Goal: Information Seeking & Learning: Learn about a topic

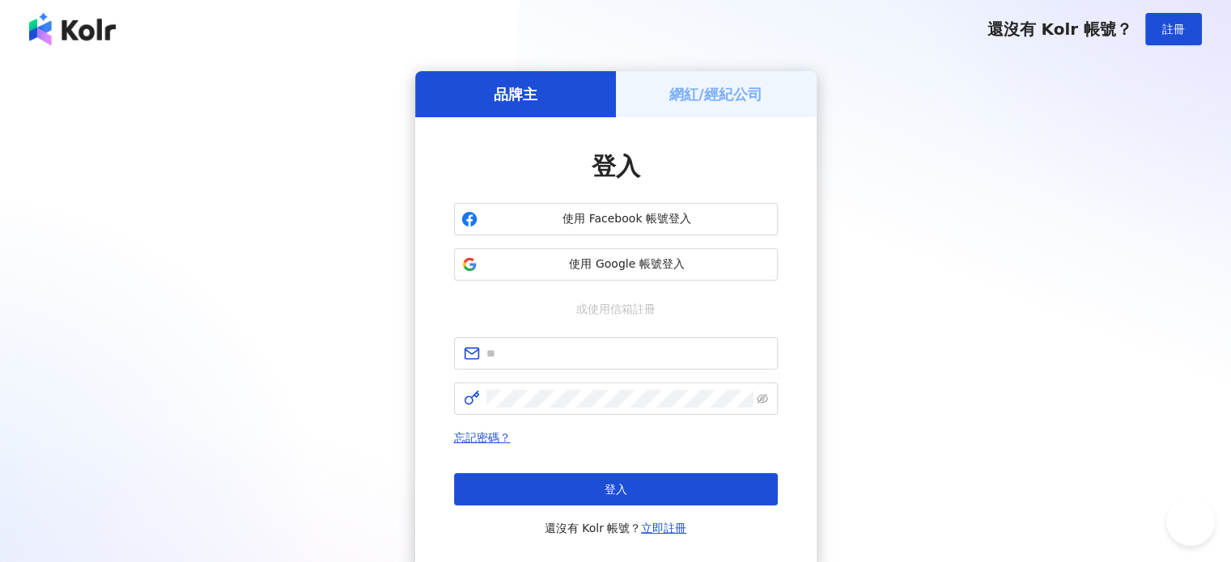
click at [630, 262] on span "使用 Google 帳號登入" at bounding box center [627, 264] width 286 height 16
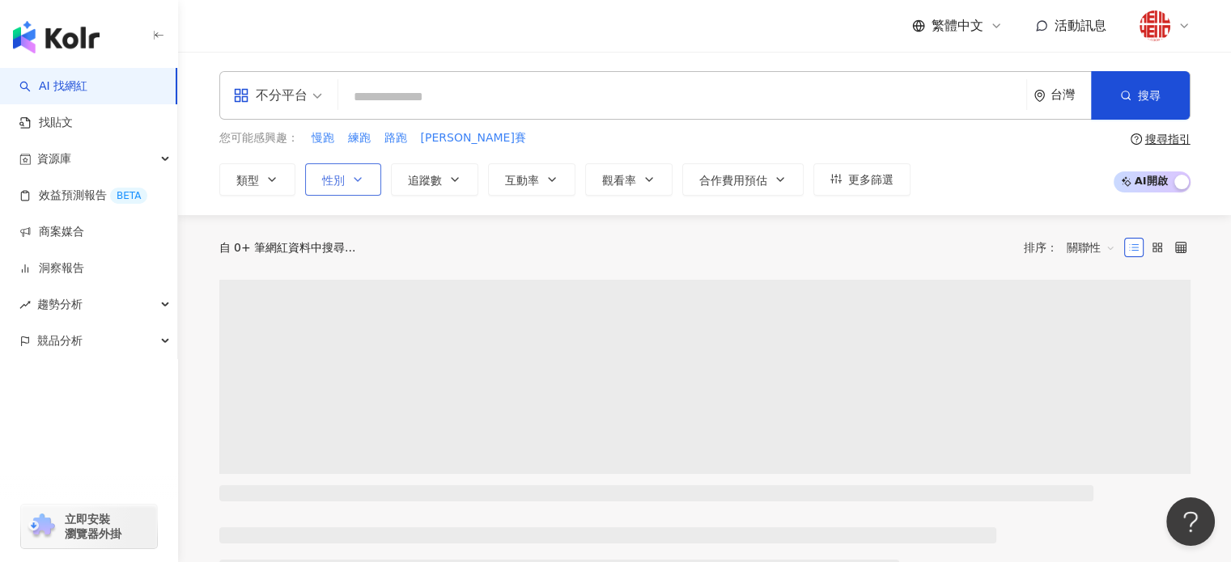
click at [352, 176] on icon "button" at bounding box center [357, 179] width 13 height 13
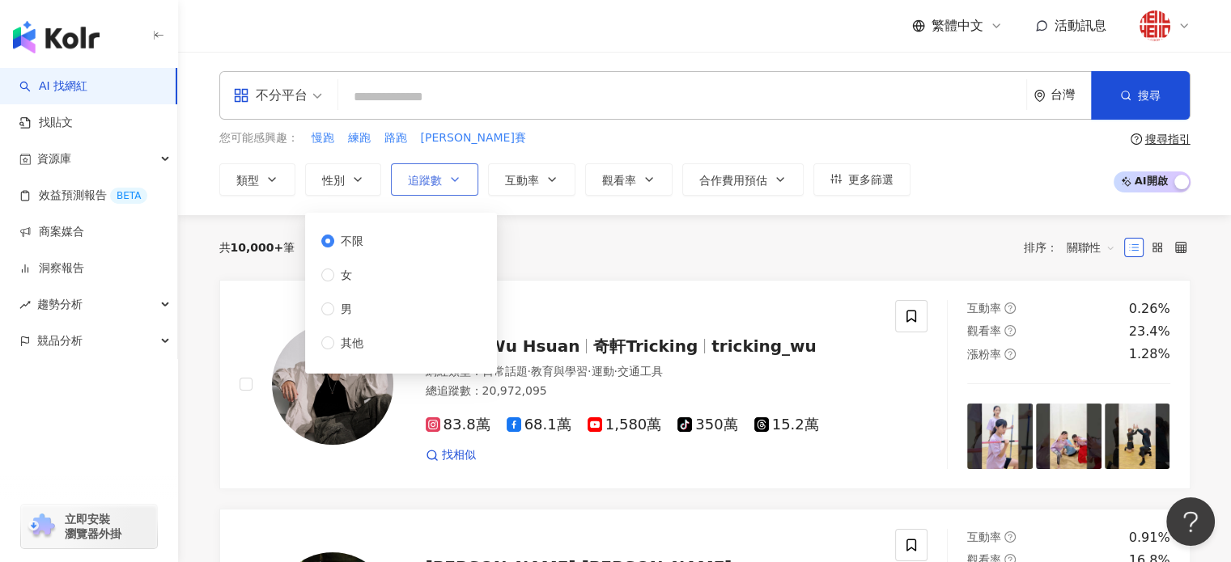
click at [413, 180] on span "追蹤數" at bounding box center [425, 180] width 34 height 13
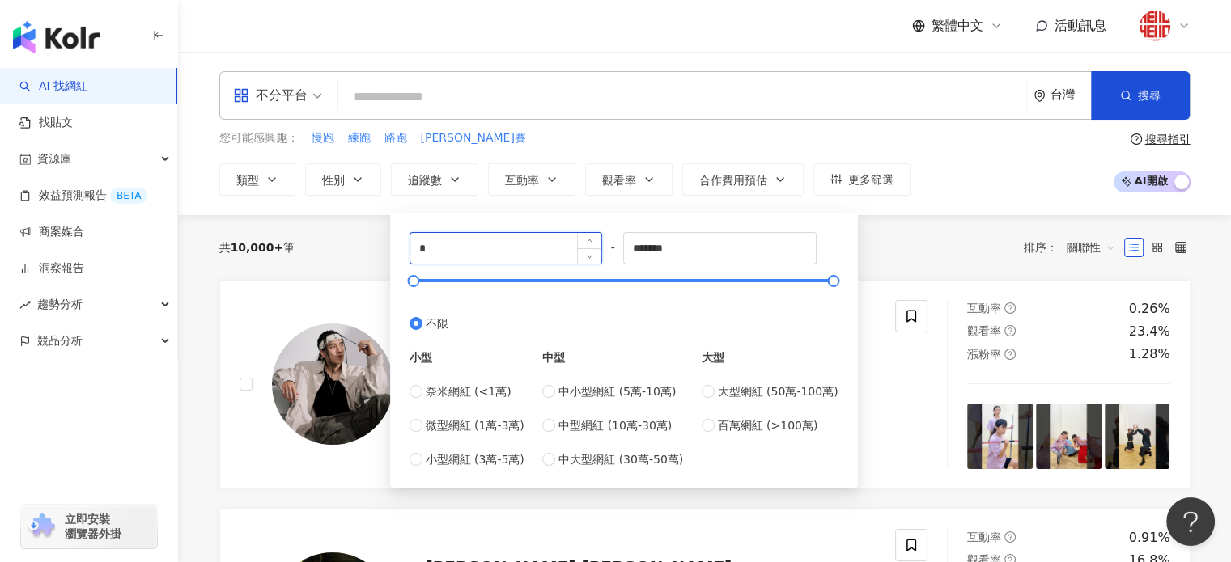
click at [455, 248] on input "*" at bounding box center [506, 248] width 192 height 31
type input "****"
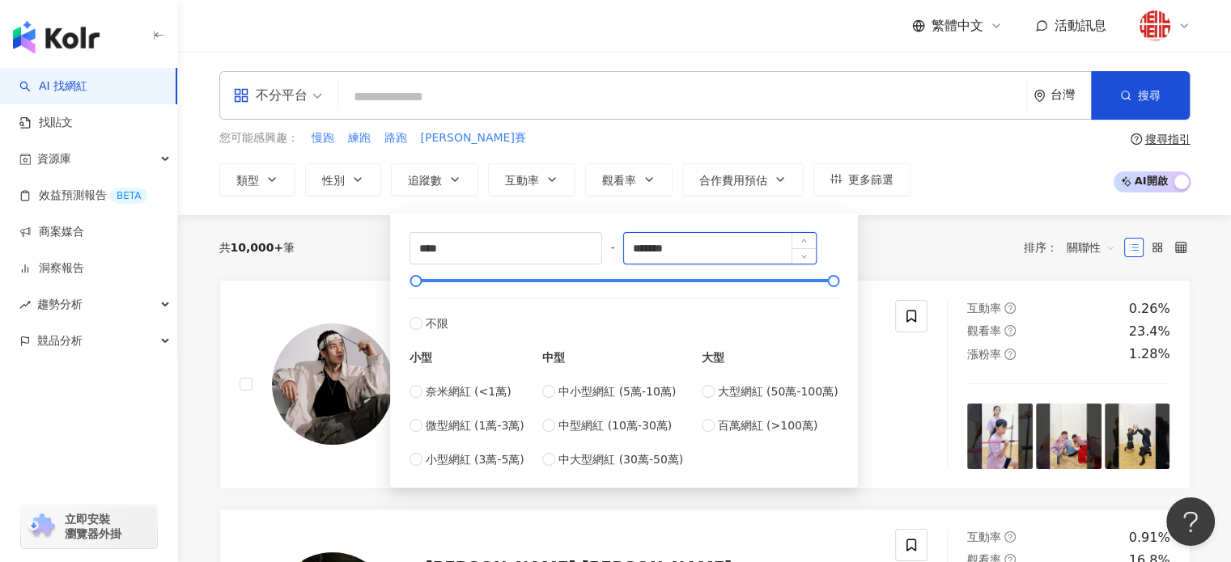
click at [689, 252] on input "*******" at bounding box center [720, 248] width 192 height 31
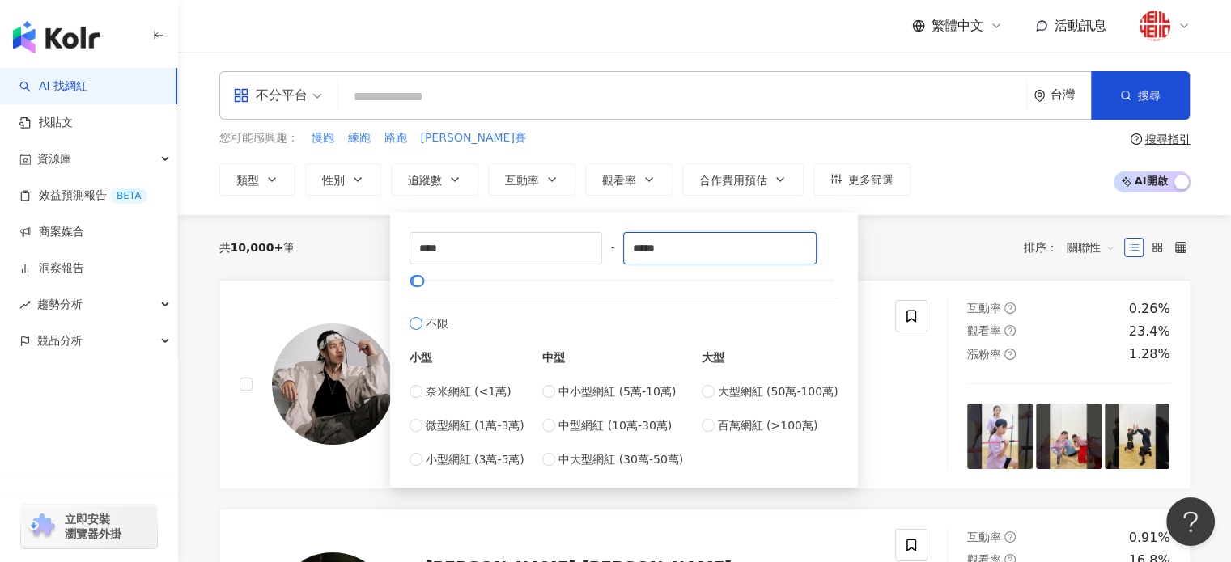
type input "*****"
click at [663, 316] on label "不限" at bounding box center [623, 315] width 429 height 35
type input "*"
type input "*******"
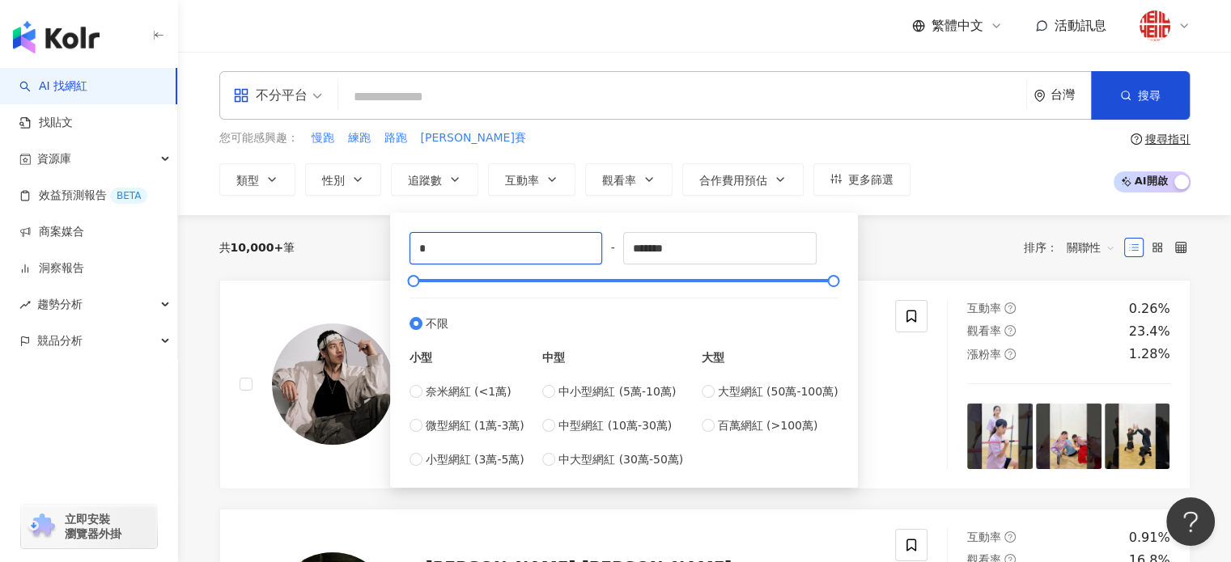
drag, startPoint x: 443, startPoint y: 238, endPoint x: 356, endPoint y: 238, distance: 87.4
type input "****"
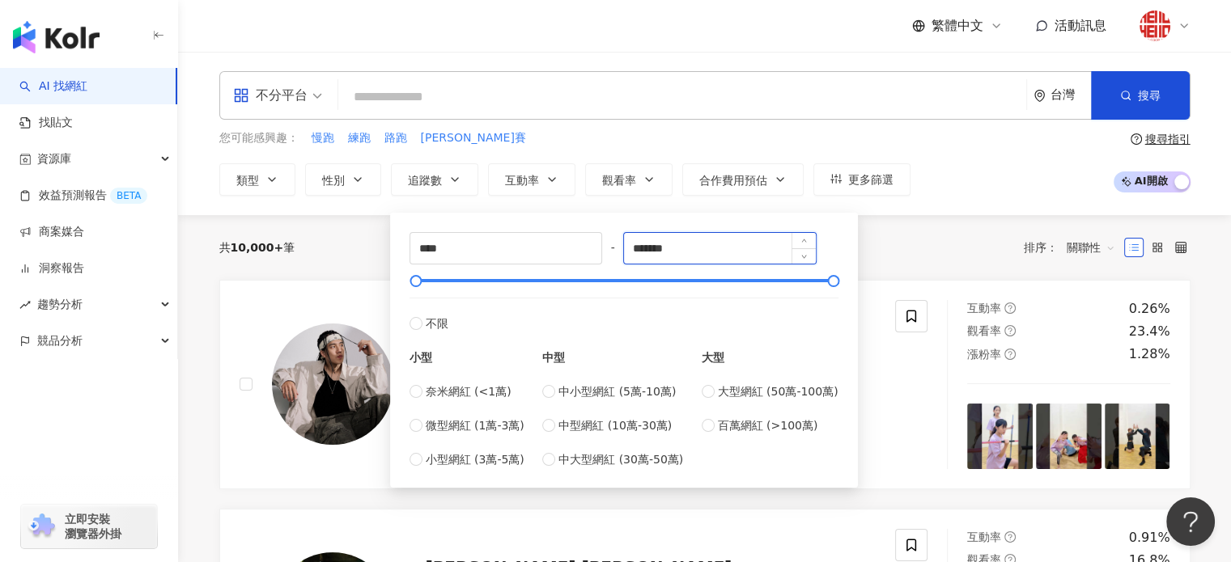
click at [752, 256] on input "*******" at bounding box center [720, 248] width 192 height 31
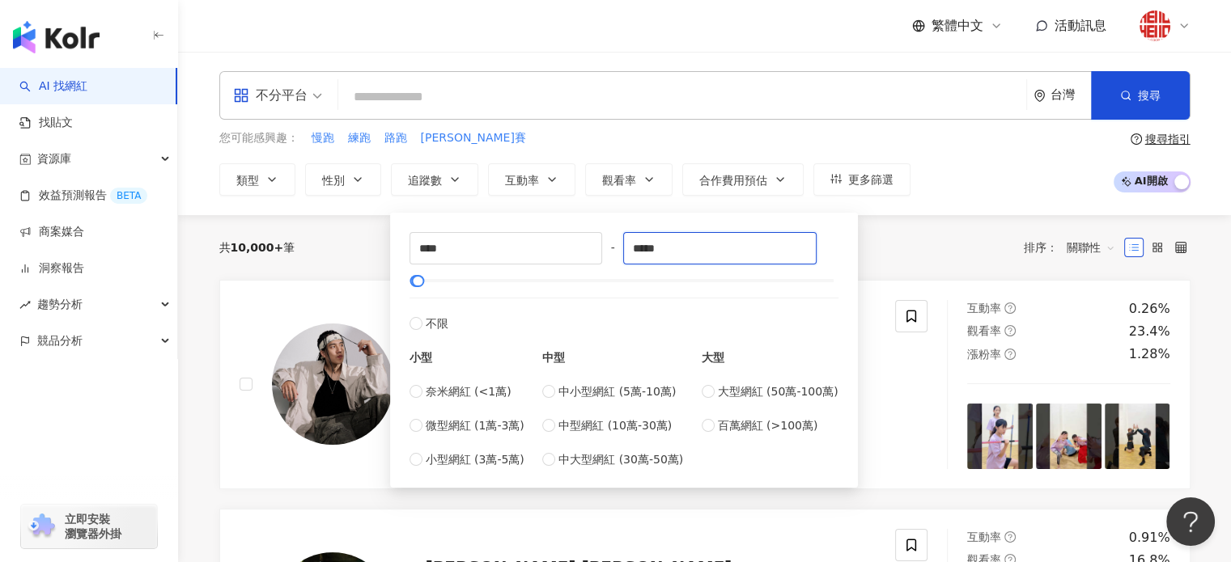
type input "*****"
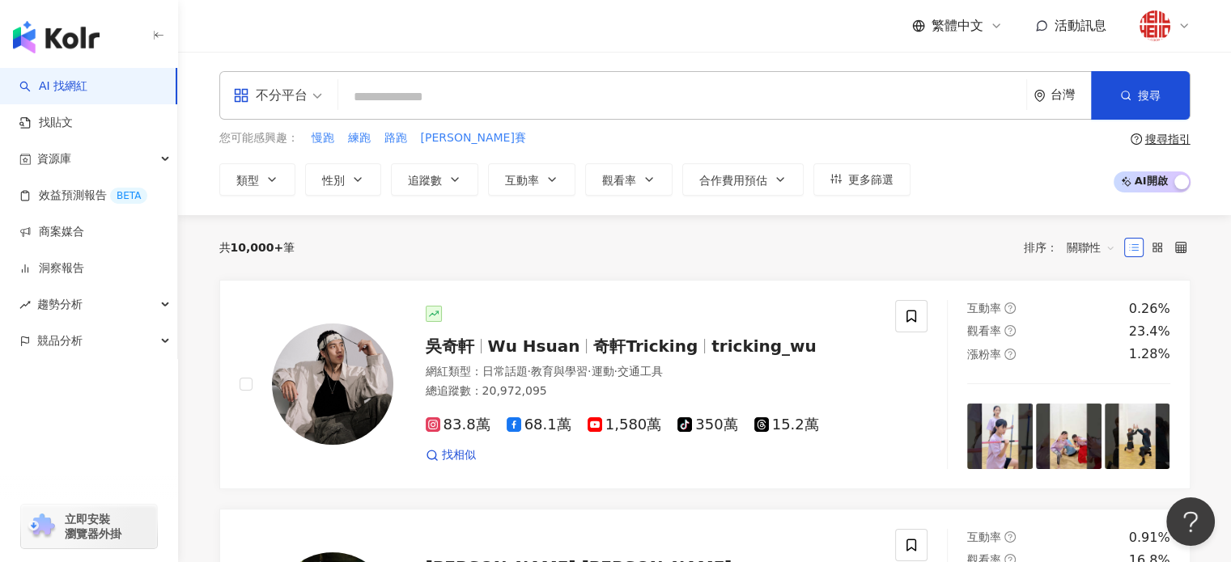
click at [902, 242] on div "共 10,000+ 筆 排序： 關聯性" at bounding box center [704, 248] width 971 height 26
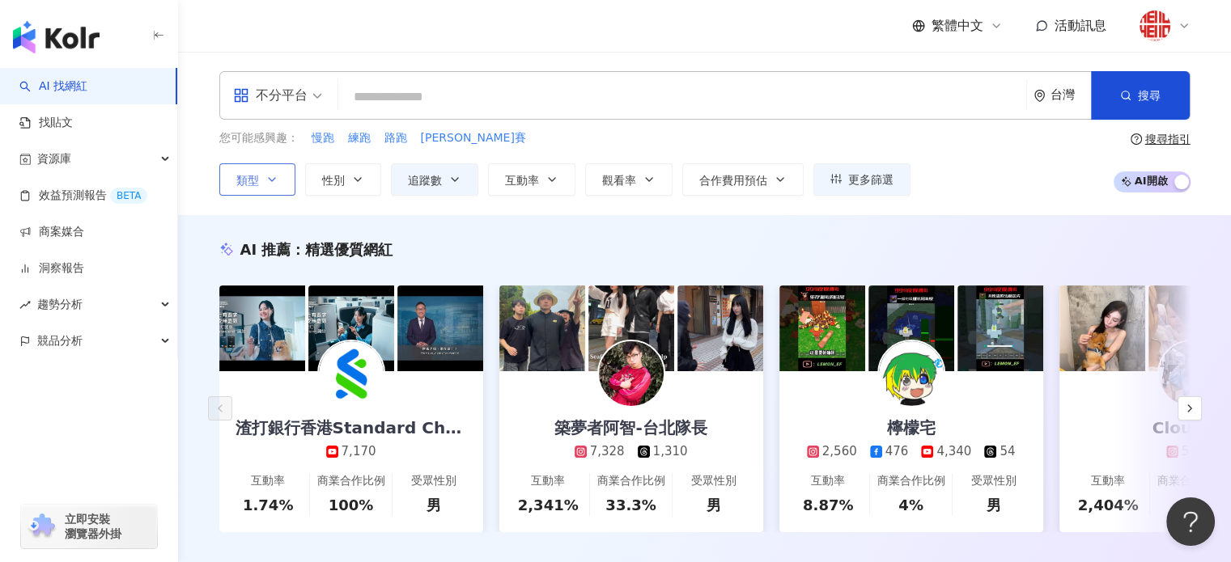
click at [265, 174] on icon "button" at bounding box center [271, 179] width 13 height 13
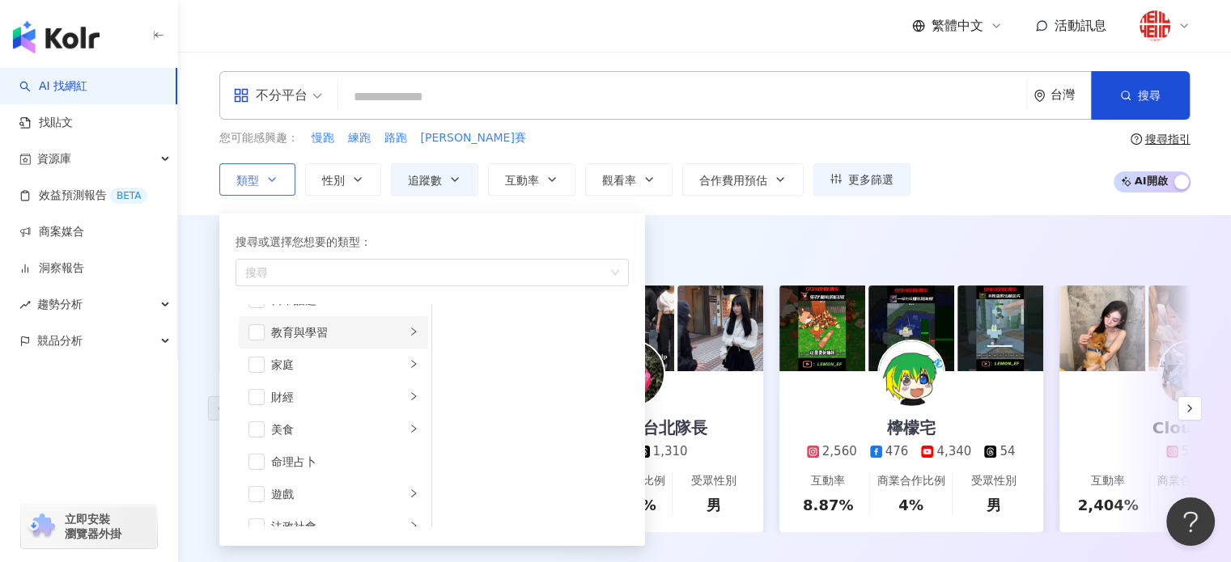
scroll to position [243, 0]
click at [250, 307] on span "button" at bounding box center [256, 307] width 16 height 16
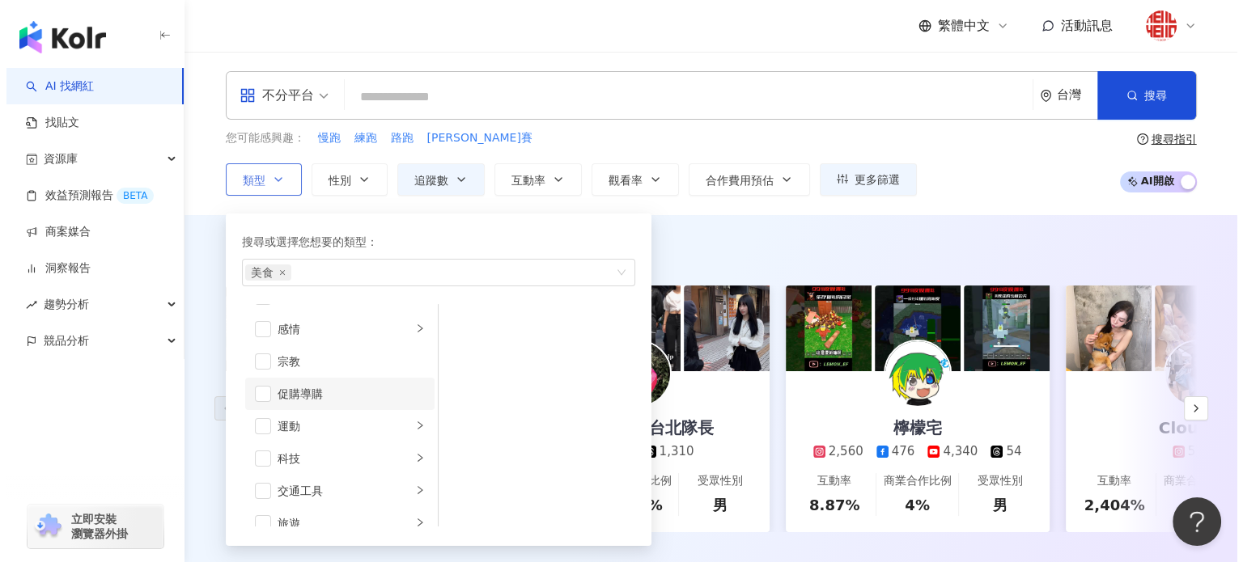
scroll to position [560, 0]
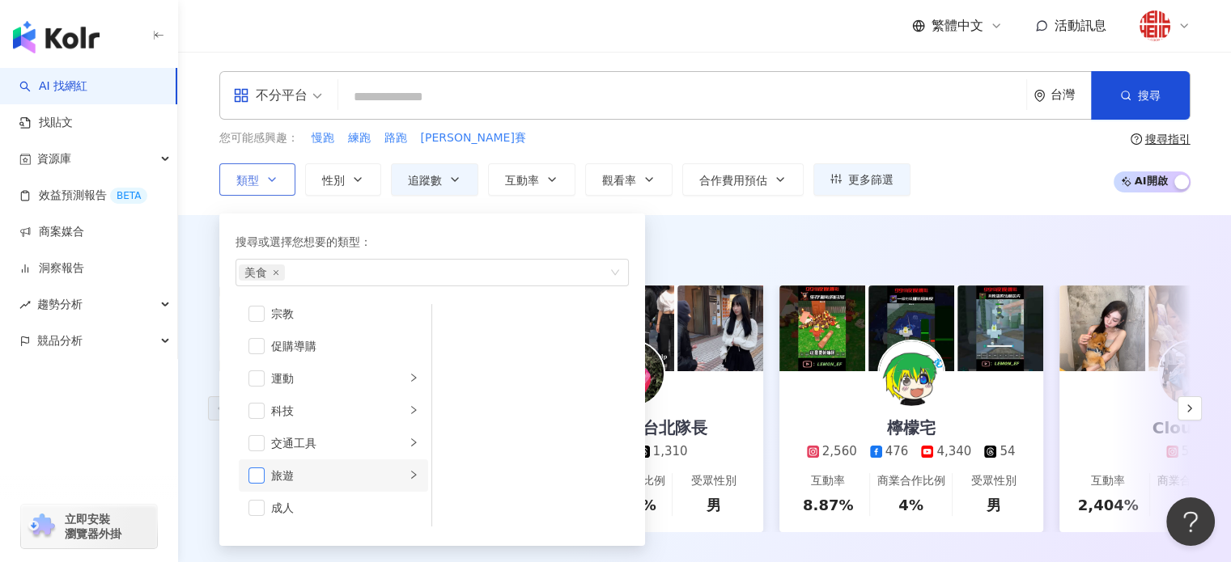
click at [255, 475] on span "button" at bounding box center [256, 476] width 16 height 16
click at [719, 242] on div "AI 推薦 ： 精選優質網紅" at bounding box center [704, 249] width 971 height 20
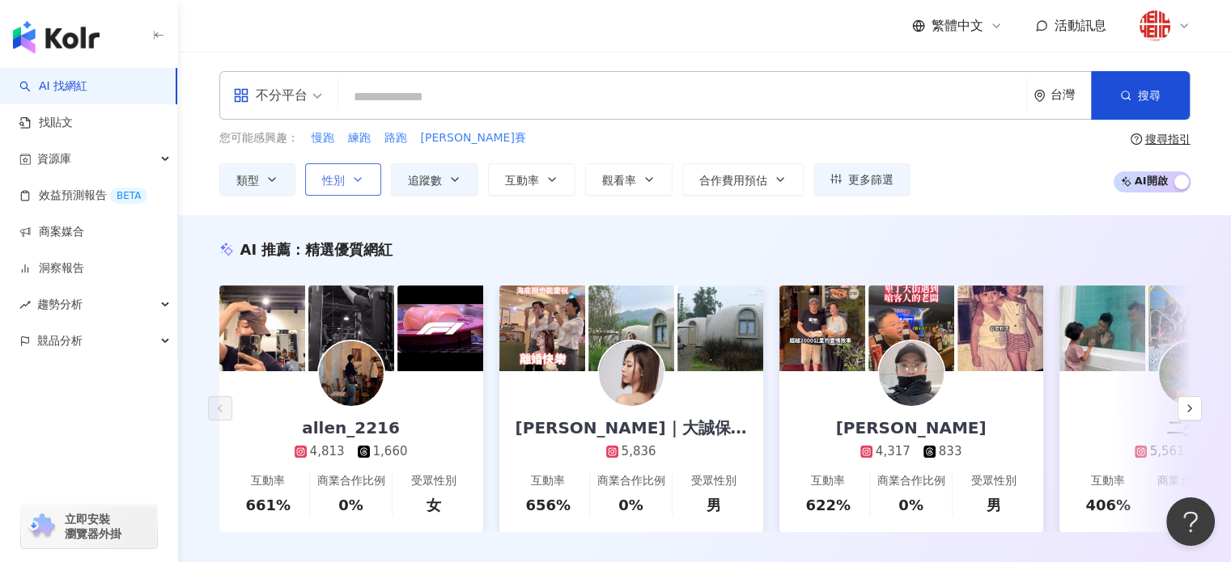
click at [344, 176] on button "性別" at bounding box center [343, 179] width 76 height 32
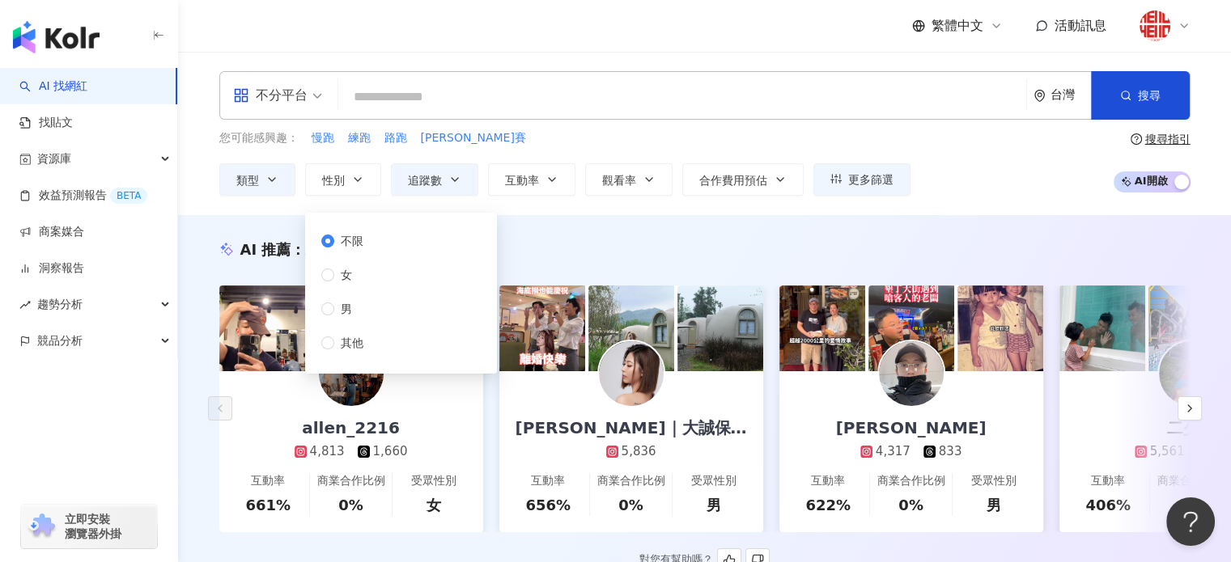
click at [653, 249] on div "AI 推薦 ： 精選優質網紅" at bounding box center [704, 249] width 971 height 20
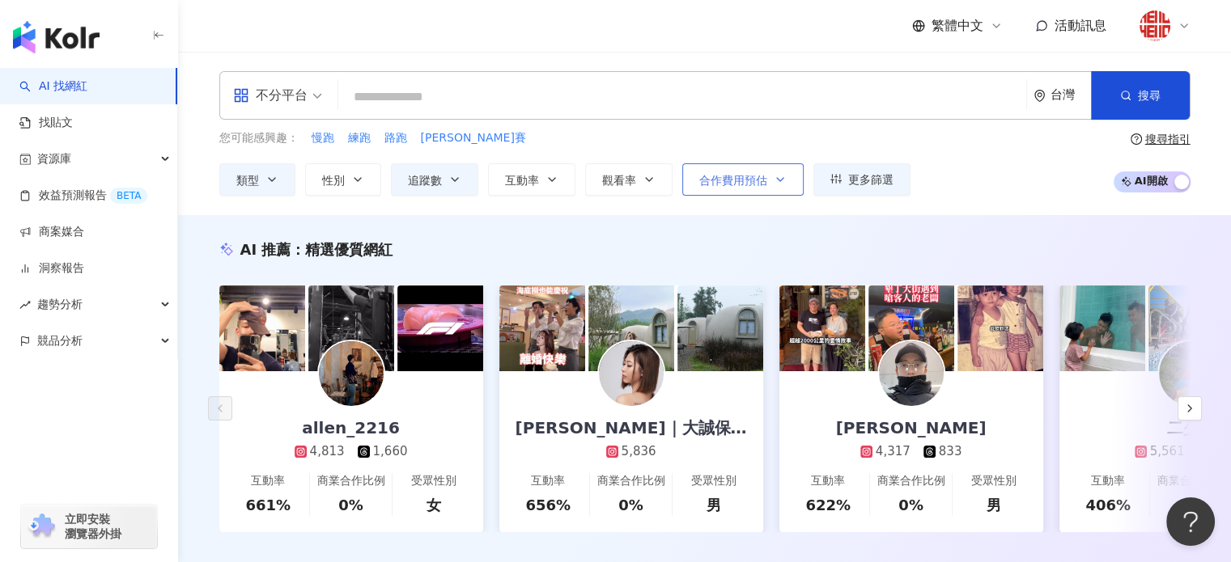
click at [747, 181] on span "合作費用預估" at bounding box center [733, 180] width 68 height 13
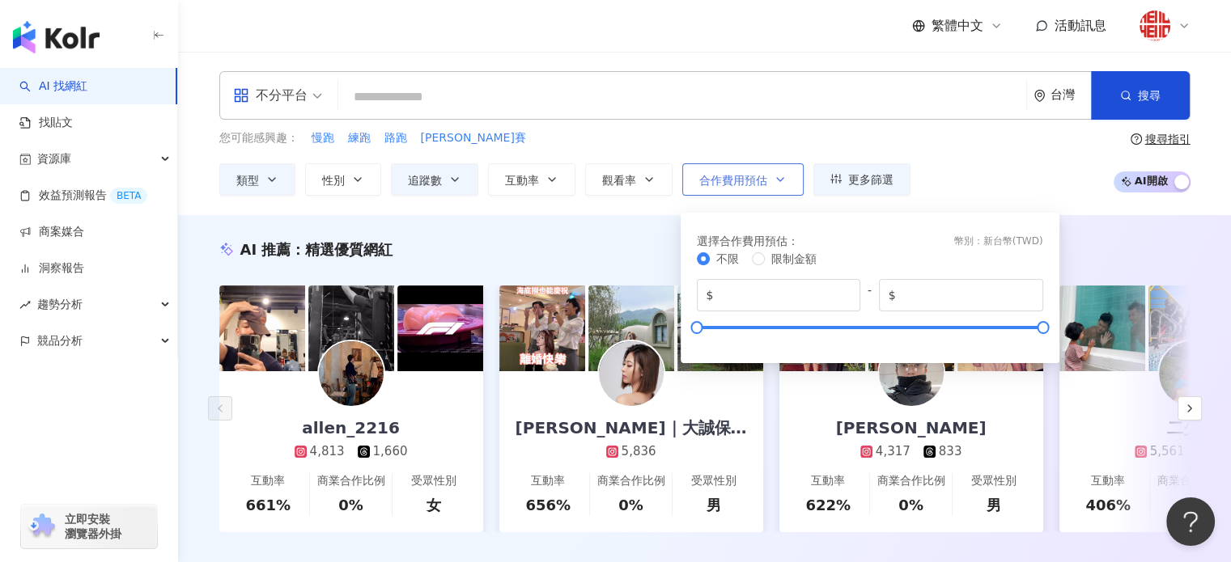
click at [747, 181] on span "合作費用預估" at bounding box center [733, 180] width 68 height 13
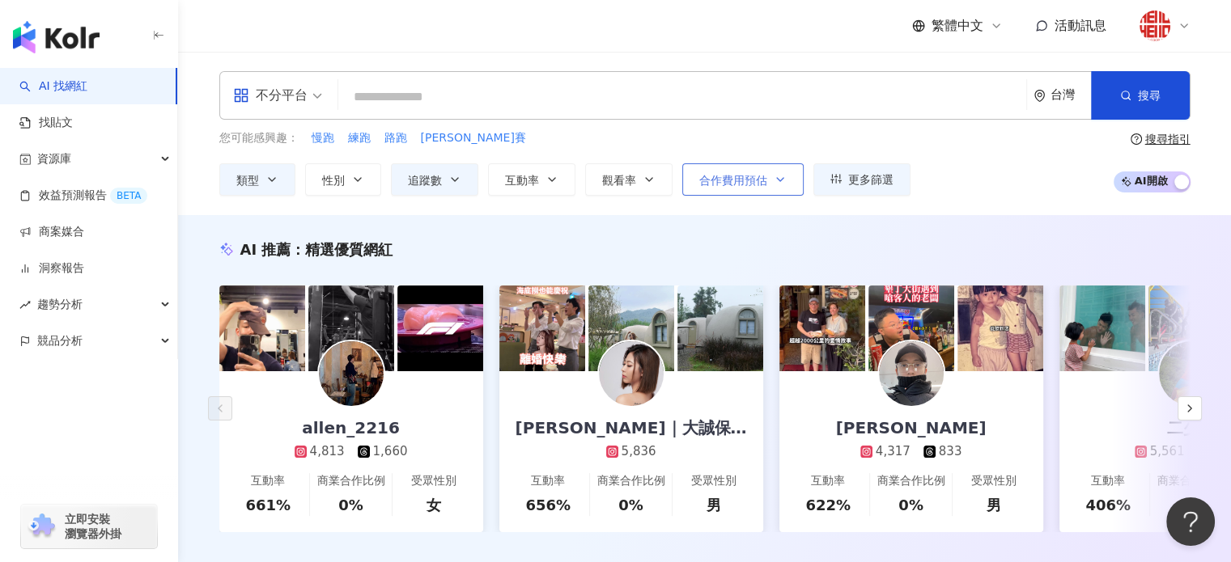
click at [732, 176] on span "合作費用預估" at bounding box center [733, 180] width 68 height 13
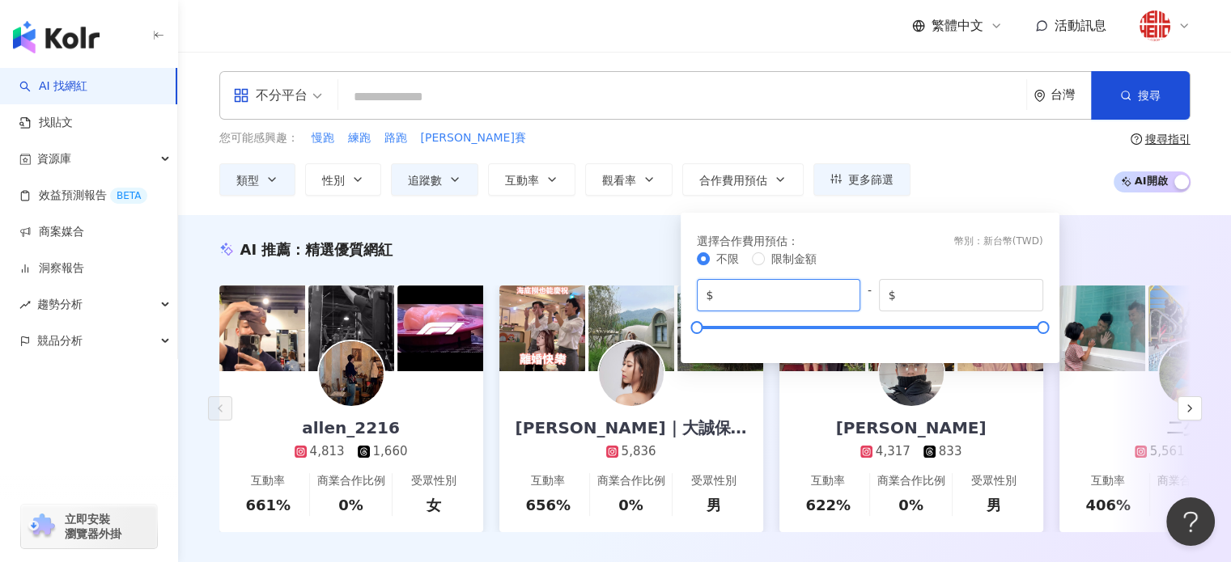
click at [777, 287] on input "*" at bounding box center [783, 295] width 134 height 18
click at [771, 261] on span "限制金額" at bounding box center [793, 258] width 45 height 13
drag, startPoint x: 773, startPoint y: 290, endPoint x: 650, endPoint y: 292, distance: 123.0
drag, startPoint x: 789, startPoint y: 288, endPoint x: 686, endPoint y: 291, distance: 102.8
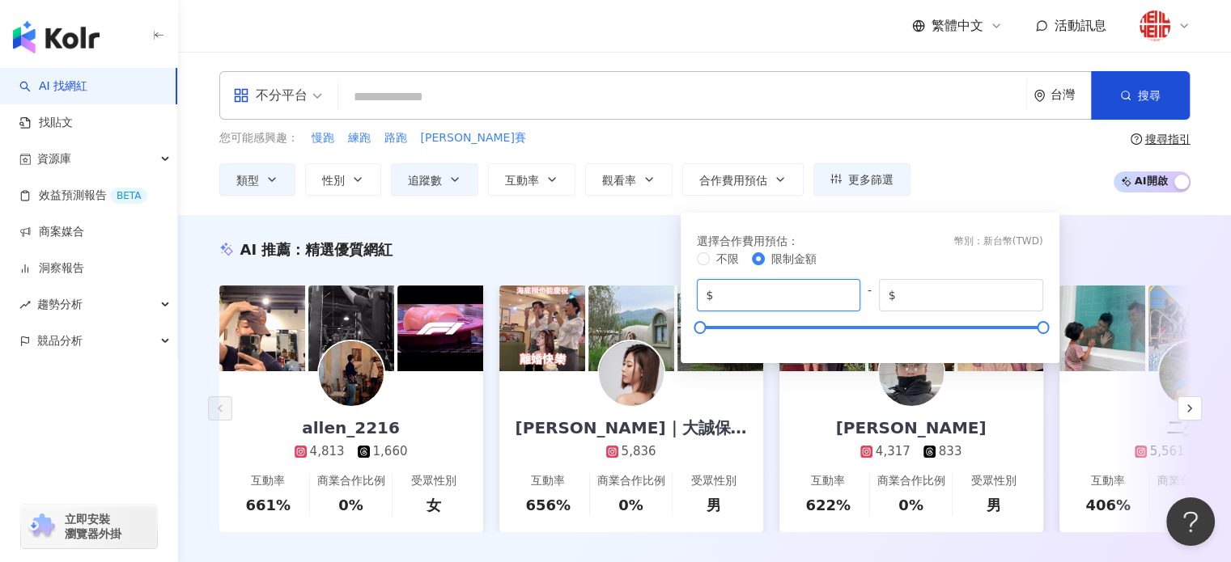
click at [686, 291] on div "選擇合作費用預估 ： 幣別 ： 新台幣 ( TWD ) 不限 限制金額 $ ***** - $ *******" at bounding box center [869, 288] width 379 height 150
type input "*"
drag, startPoint x: 958, startPoint y: 299, endPoint x: 863, endPoint y: 294, distance: 94.8
click at [863, 294] on div "$ * - $ *******" at bounding box center [870, 295] width 346 height 32
click at [968, 187] on div "您可能感興趣： 慢跑 練跑 路跑 馬拉松賽 類型 性別 追蹤數 互動率 觀看率 合作費用預估 更多篩選 不限 女 男 其他 **** - ***** 不限 小…" at bounding box center [704, 162] width 971 height 66
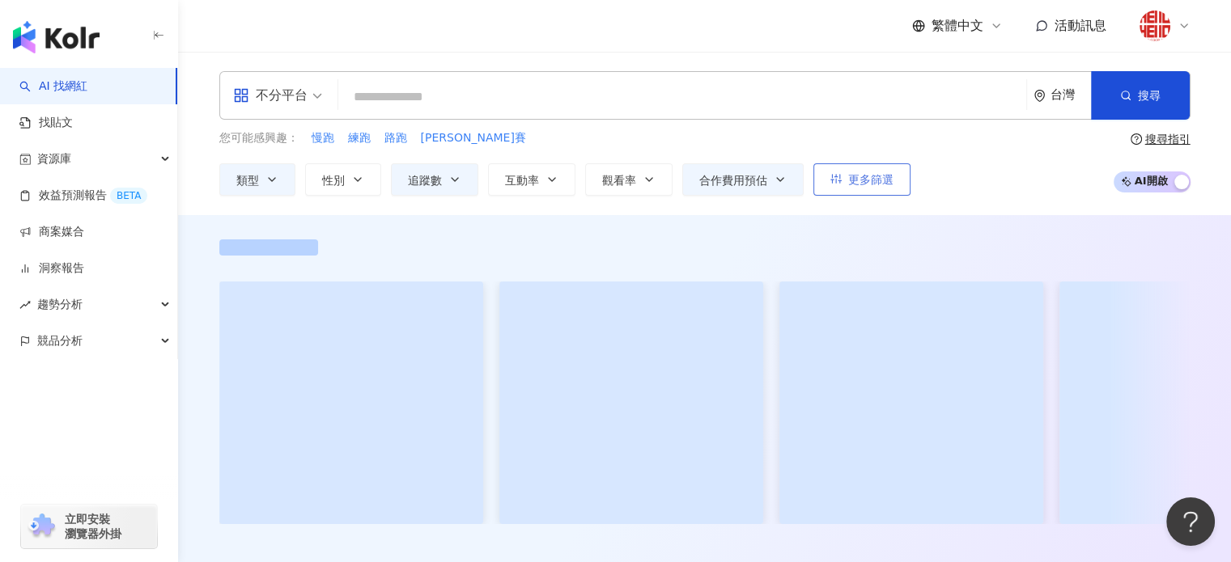
click at [858, 180] on span "更多篩選" at bounding box center [870, 179] width 45 height 13
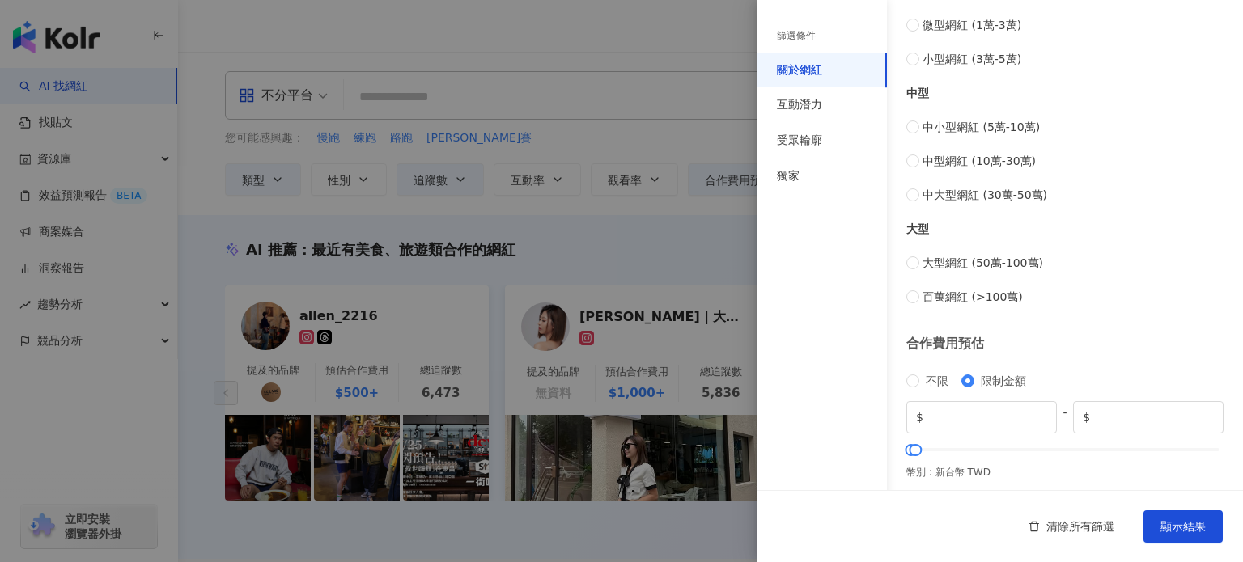
scroll to position [657, 0]
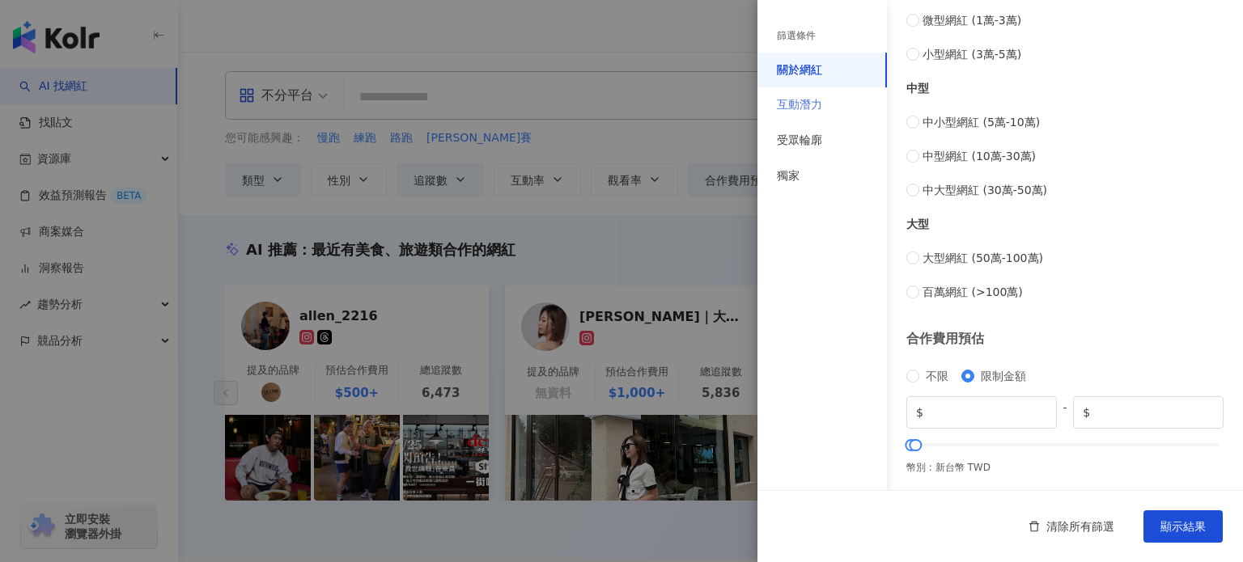
click at [813, 115] on div "互動潛力" at bounding box center [821, 105] width 129 height 36
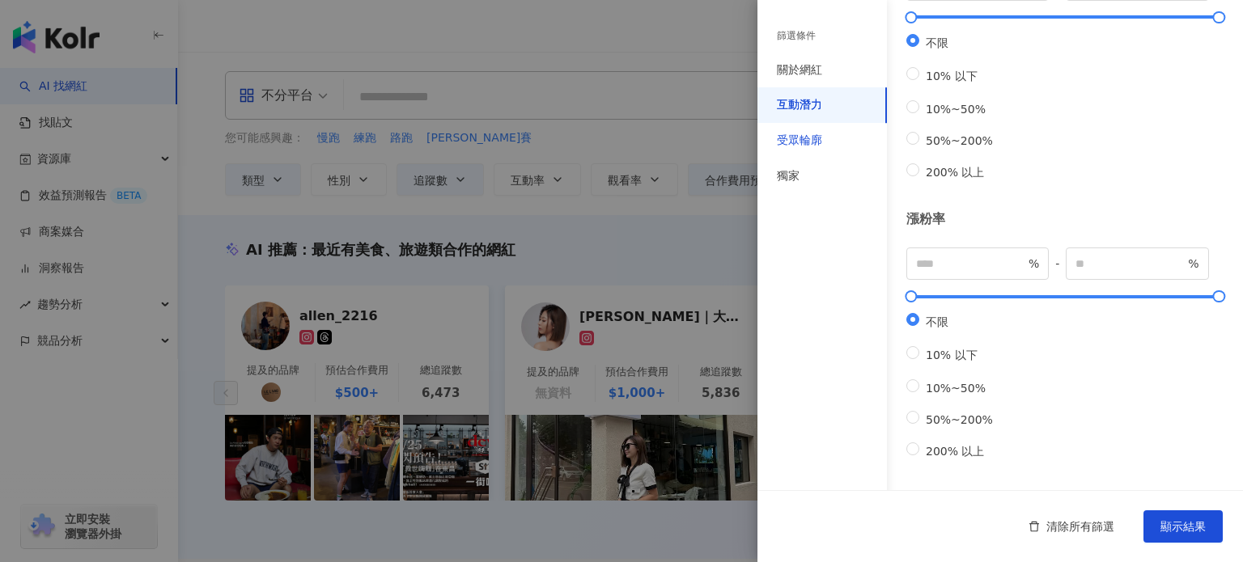
click at [809, 135] on div "受眾輪廓" at bounding box center [799, 141] width 45 height 16
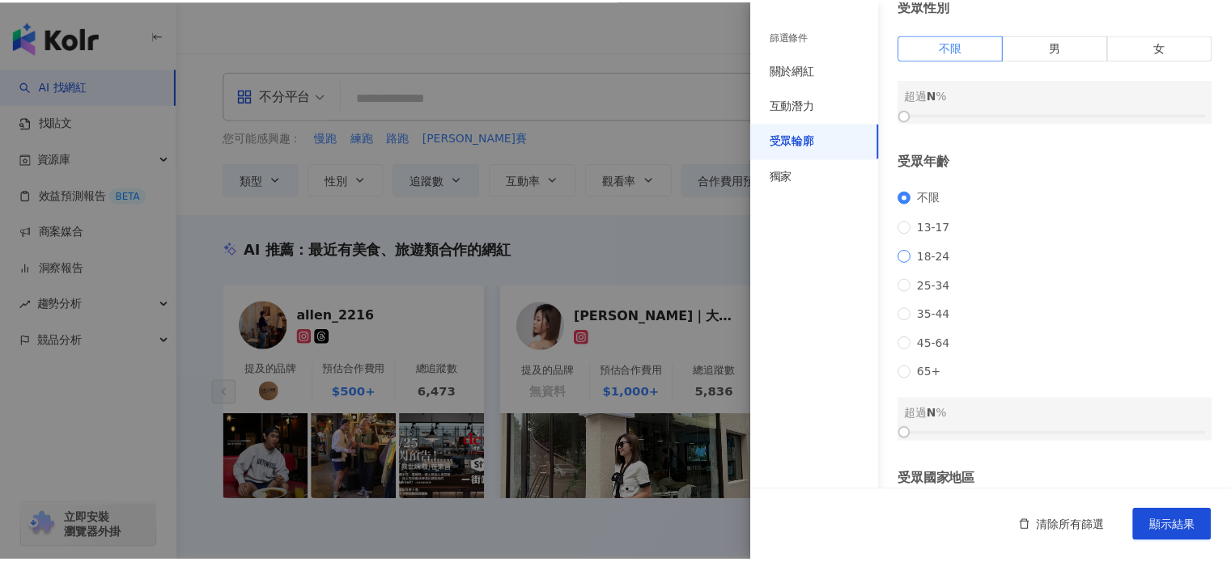
scroll to position [81, 0]
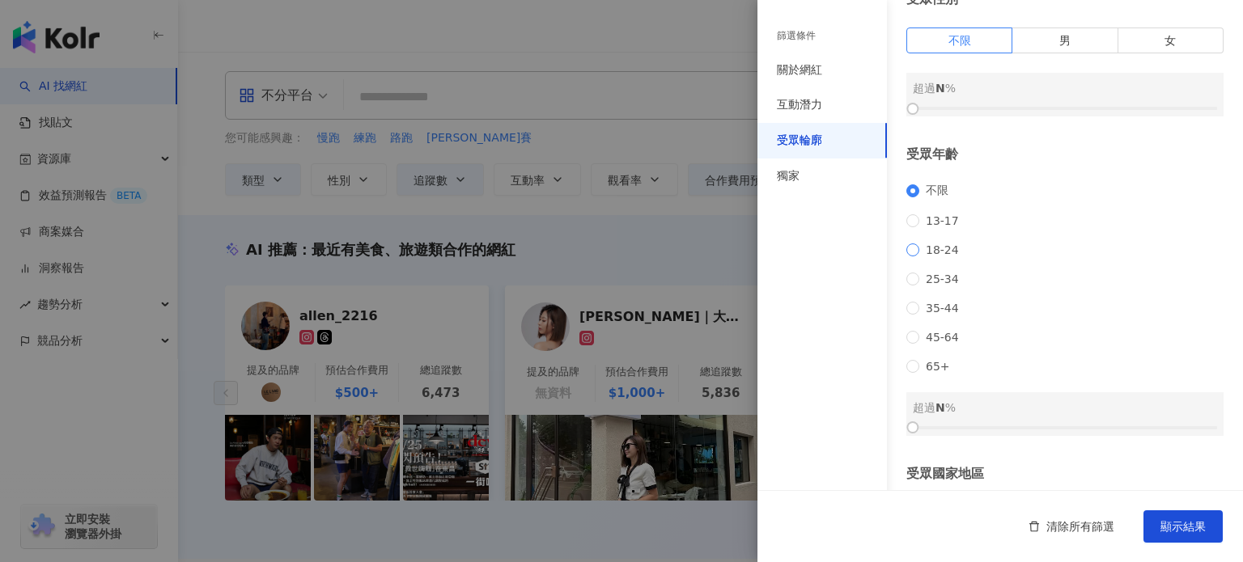
click at [939, 256] on span "18-24" at bounding box center [942, 250] width 46 height 13
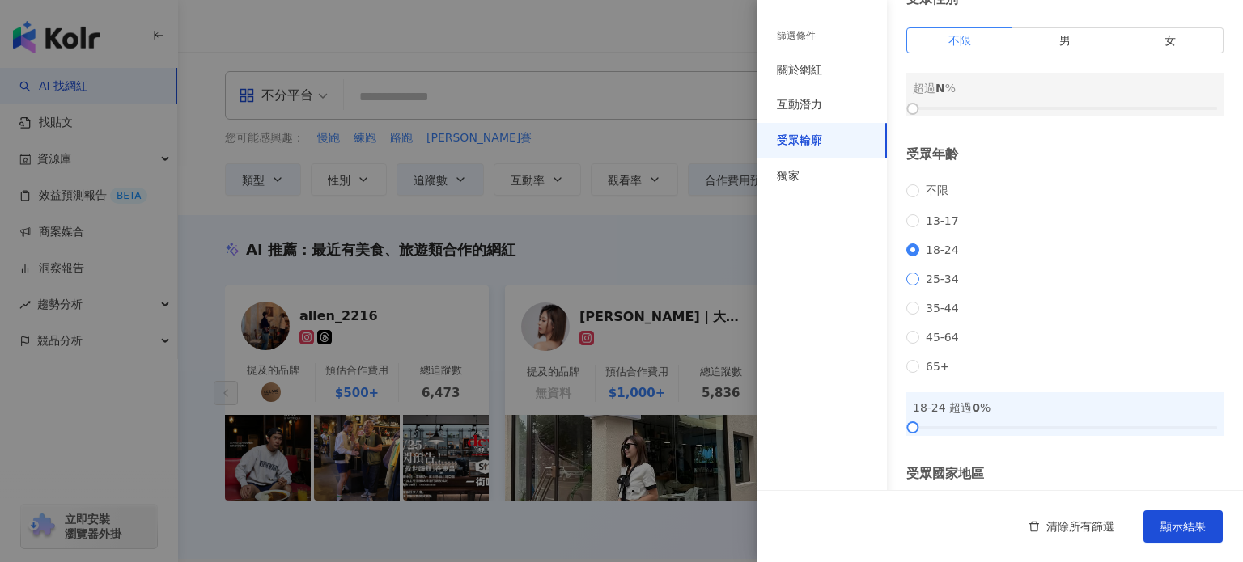
click at [946, 285] on span "25-34" at bounding box center [942, 279] width 46 height 13
click at [940, 256] on span "18-24" at bounding box center [942, 250] width 46 height 13
click at [1189, 517] on button "顯示結果" at bounding box center [1182, 527] width 79 height 32
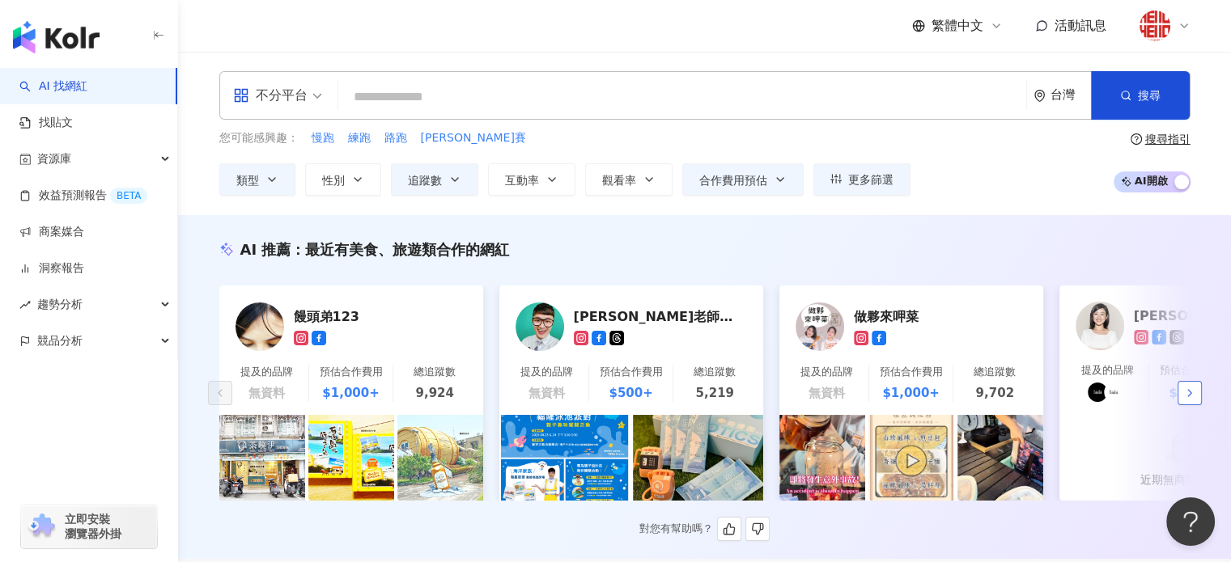
click at [1185, 391] on button "button" at bounding box center [1189, 393] width 24 height 24
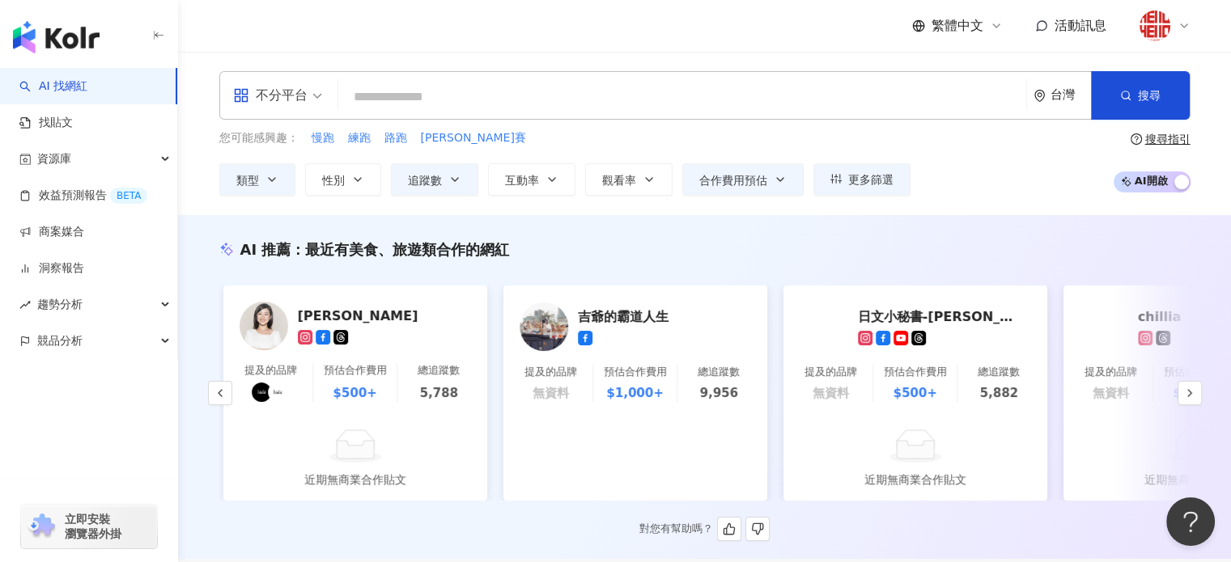
scroll to position [0, 840]
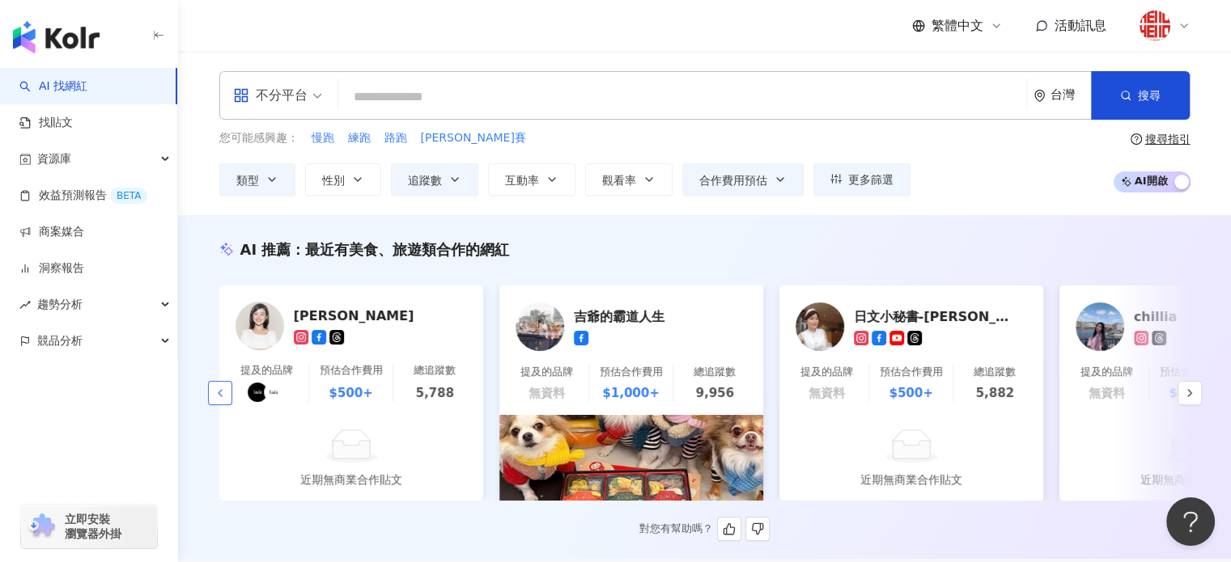
click at [220, 392] on icon "button" at bounding box center [220, 393] width 13 height 13
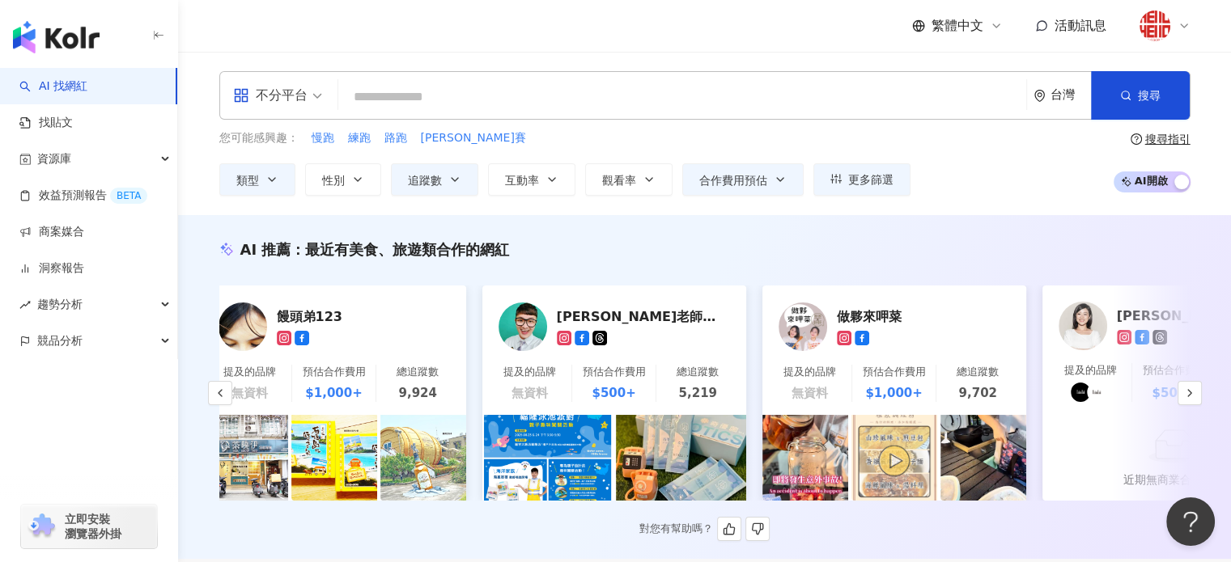
scroll to position [0, 0]
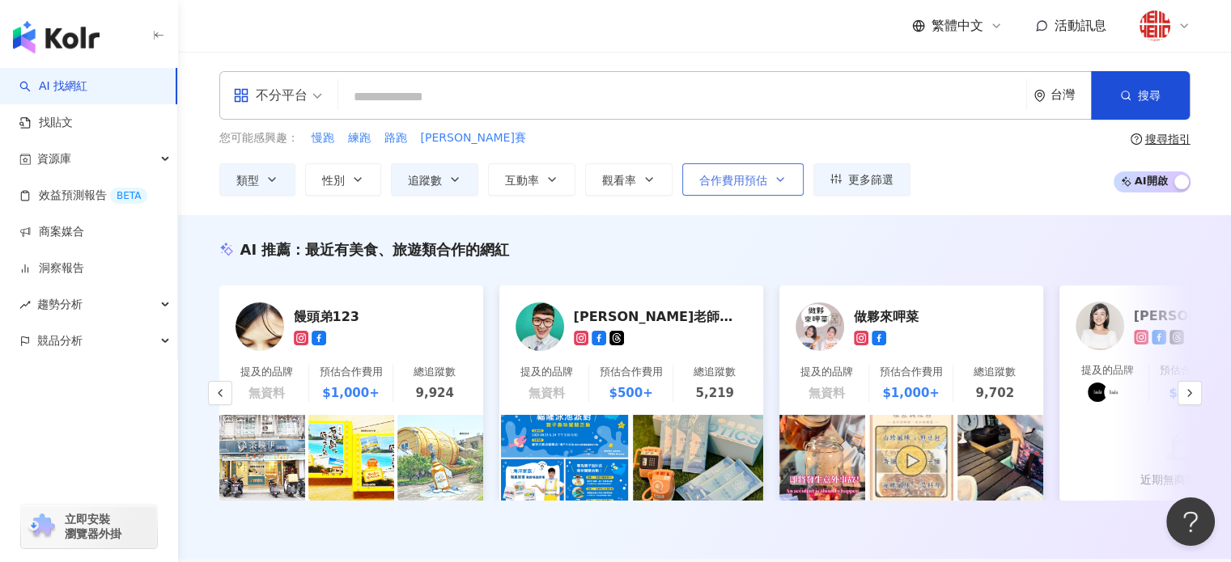
click at [767, 177] on button "合作費用預估" at bounding box center [742, 179] width 121 height 32
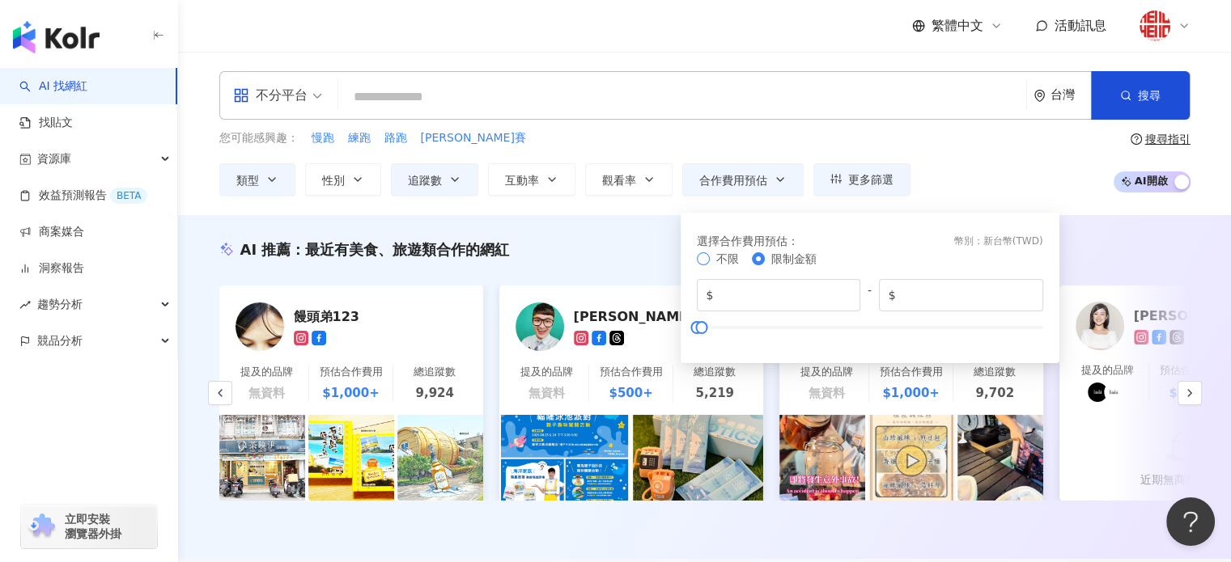
type input "*******"
click at [627, 231] on div "AI 推薦 ： 最近有美食、旅遊類合作的網紅 饅頭弟123 提及的品牌 無資料 預估合作費用 $1,000+ 總追蹤數 9,924 Luca老師（爆米花哥哥）…" at bounding box center [704, 387] width 1053 height 344
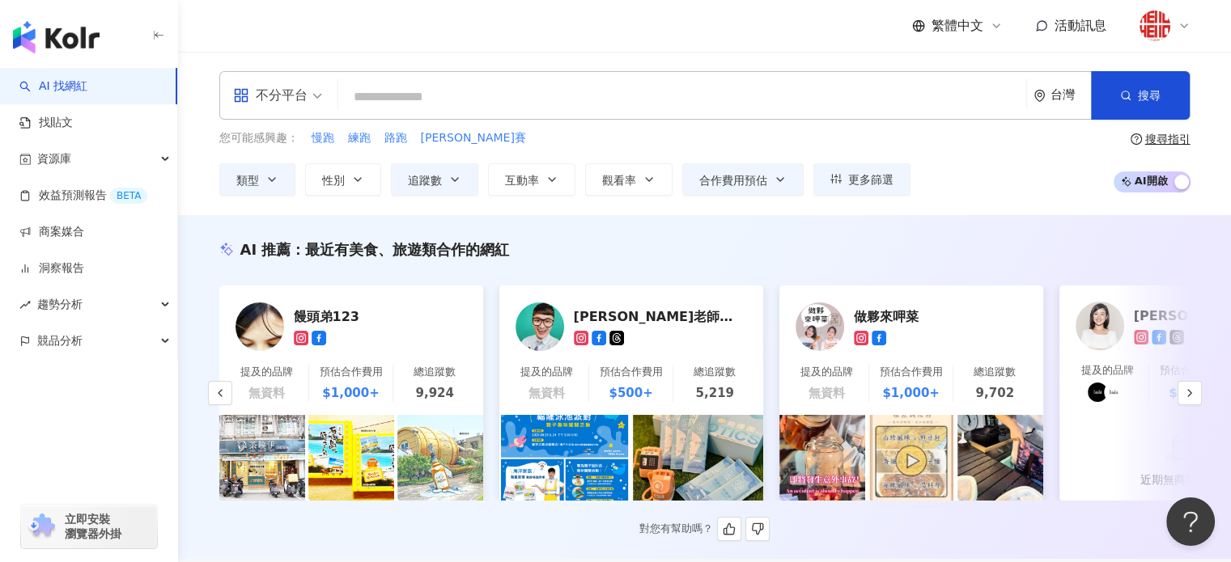
click at [648, 271] on div "AI 推薦 ： 最近有美食、旅遊類合作的網紅 饅頭弟123 提及的品牌 無資料 預估合作費用 $1,000+ 總追蹤數 9,924 Luca老師（爆米花哥哥）…" at bounding box center [705, 390] width 1036 height 302
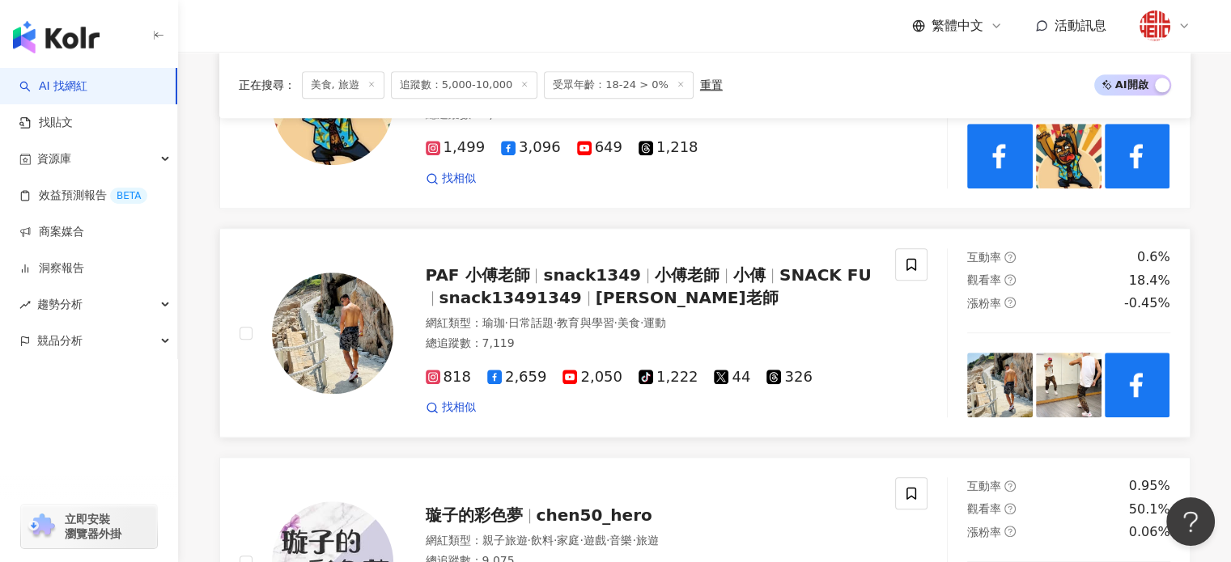
scroll to position [1618, 0]
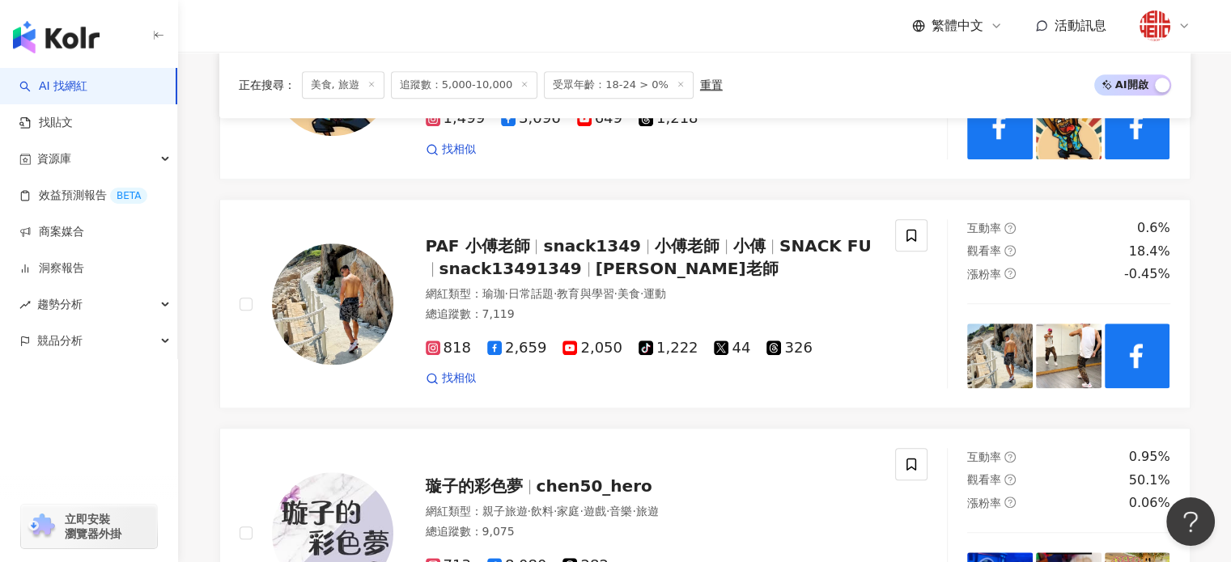
click at [676, 81] on icon at bounding box center [680, 84] width 8 height 8
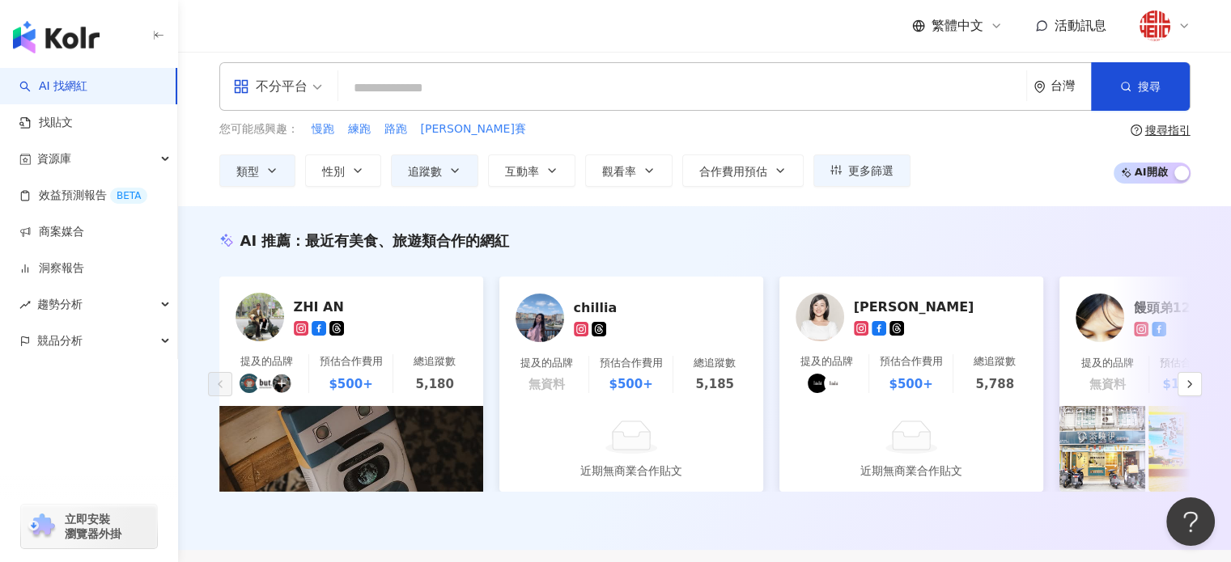
scroll to position [0, 0]
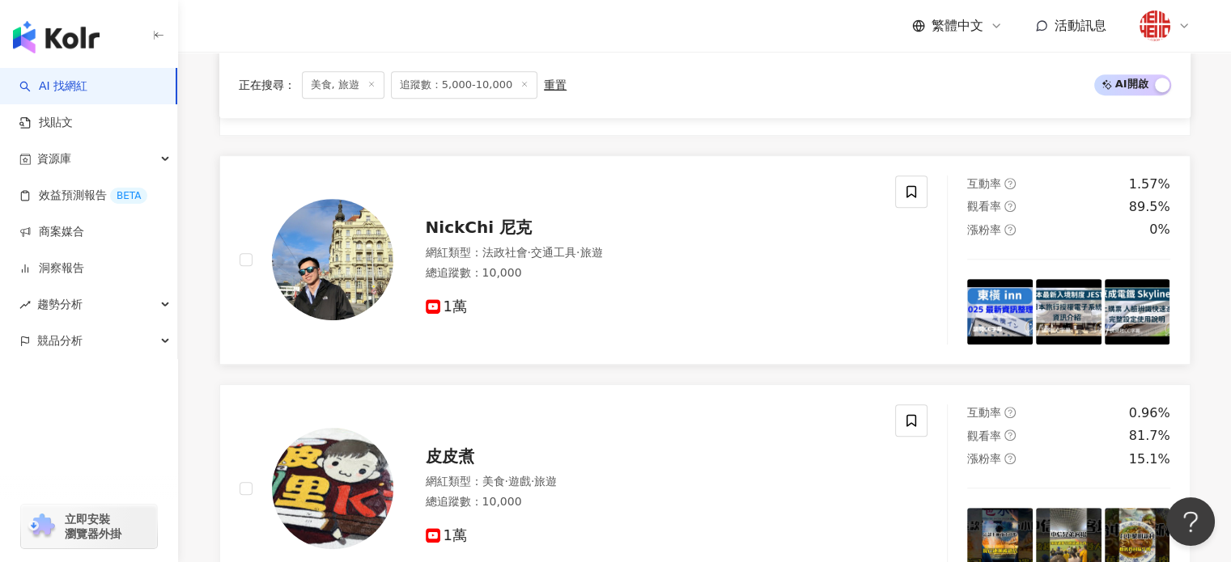
scroll to position [894, 0]
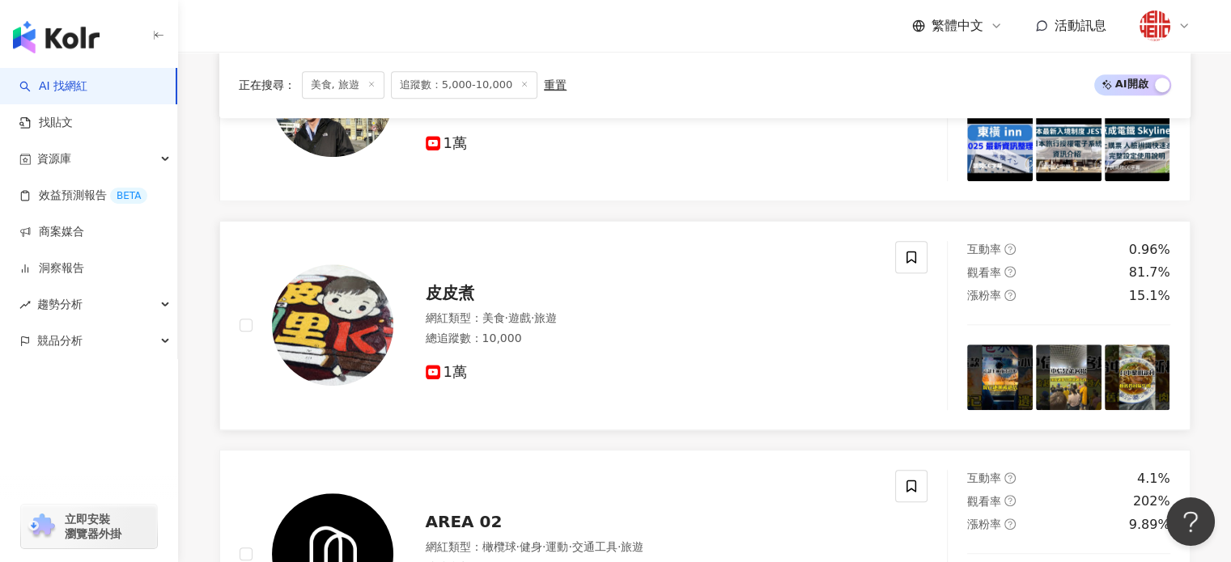
drag, startPoint x: 449, startPoint y: 297, endPoint x: 477, endPoint y: 307, distance: 29.9
click at [477, 304] on div "皮皮煮" at bounding box center [651, 293] width 451 height 23
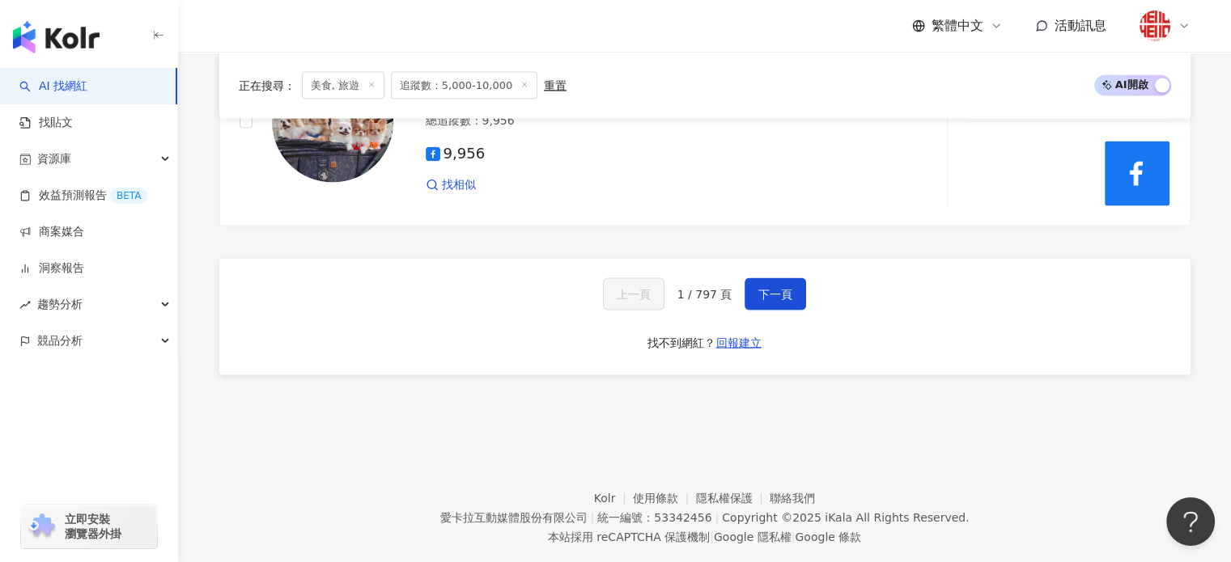
scroll to position [3198, 0]
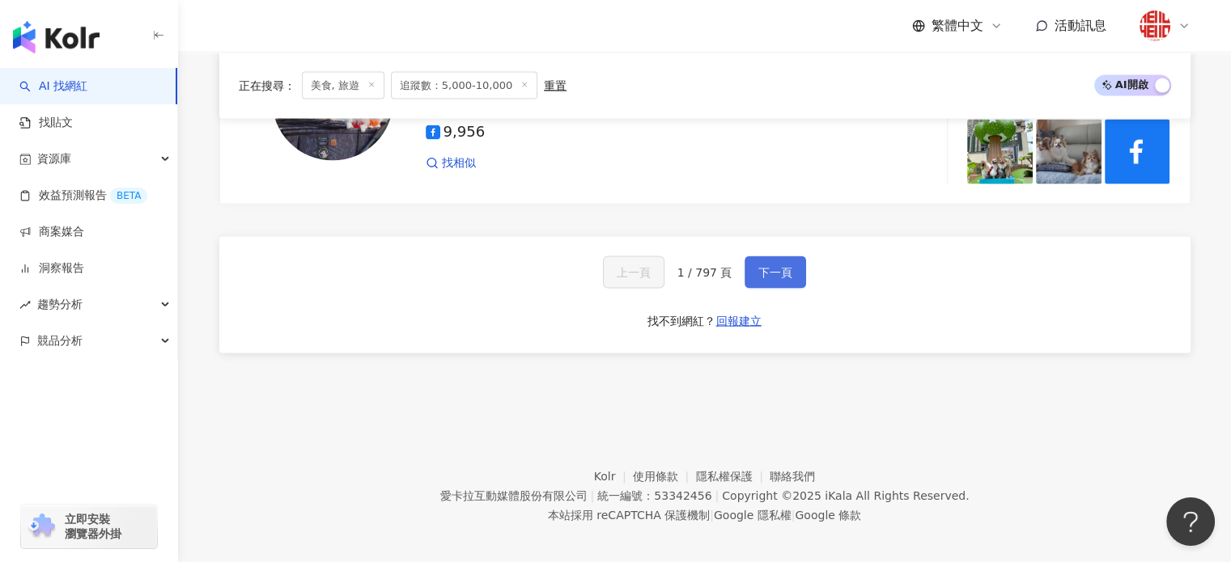
click at [772, 256] on button "下一頁" at bounding box center [774, 272] width 61 height 32
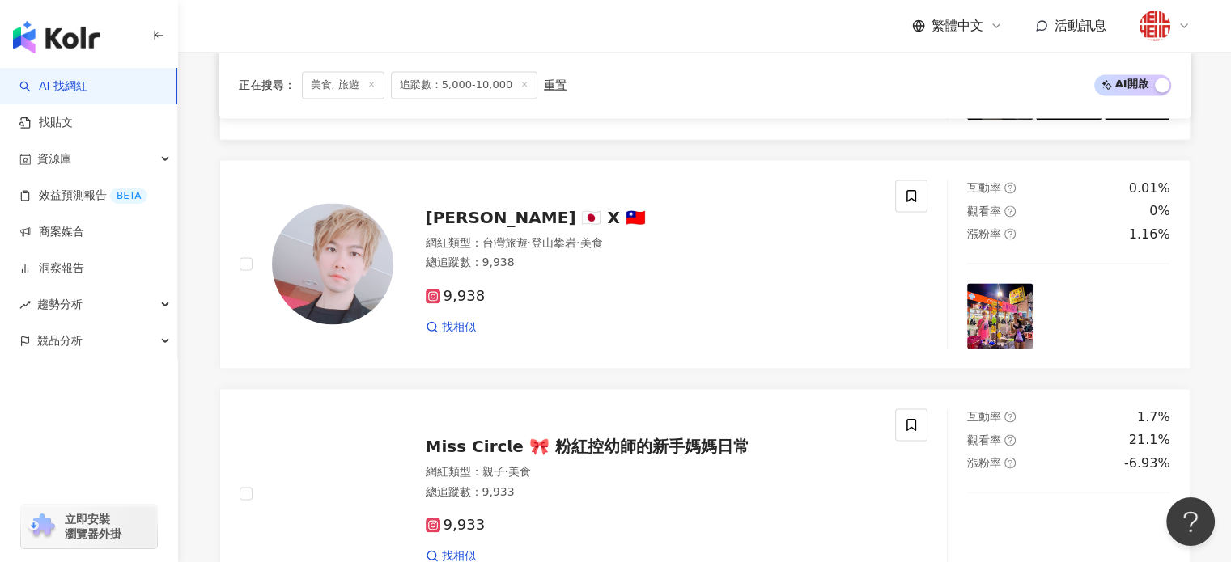
scroll to position [2346, 0]
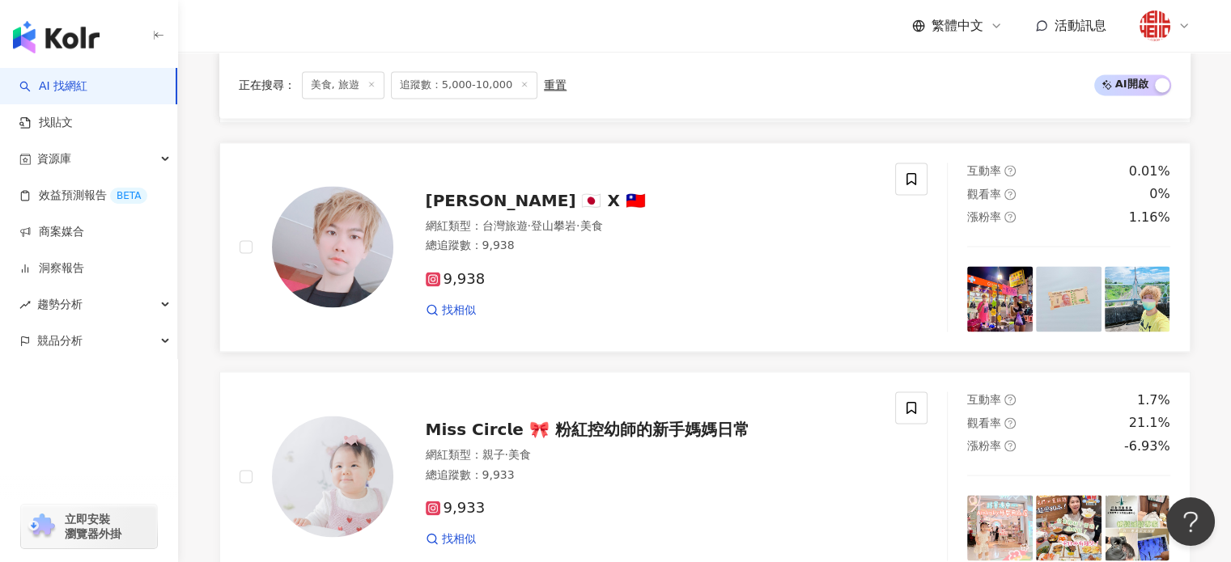
drag, startPoint x: 493, startPoint y: 210, endPoint x: 535, endPoint y: 218, distance: 42.8
click at [535, 212] on div "野原欣 🇯🇵 X 🇹🇼" at bounding box center [651, 200] width 451 height 23
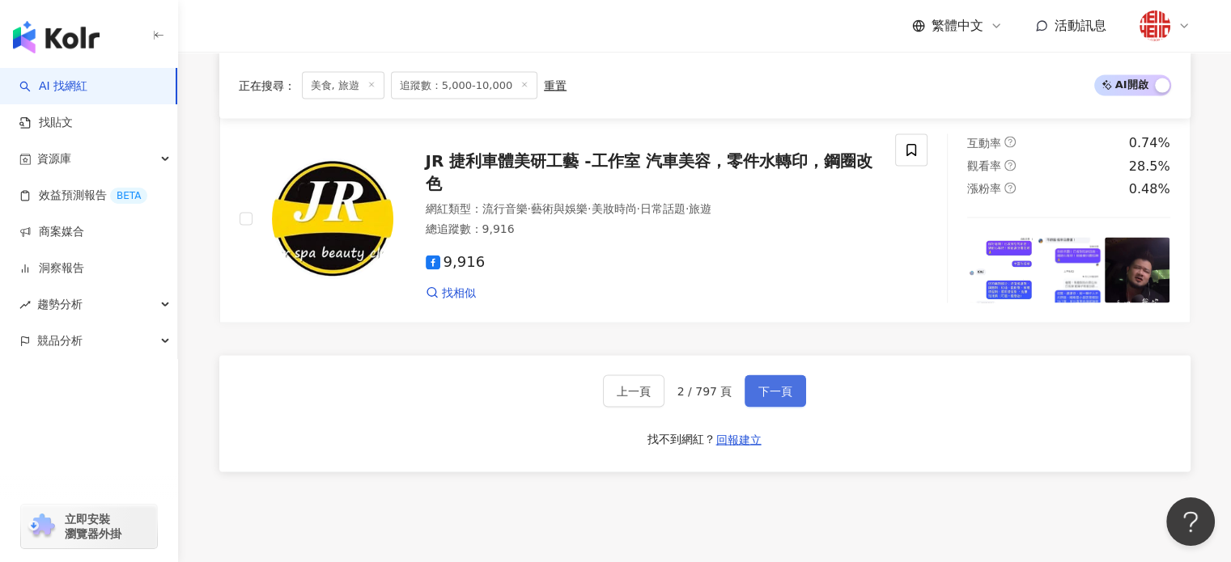
scroll to position [3074, 0]
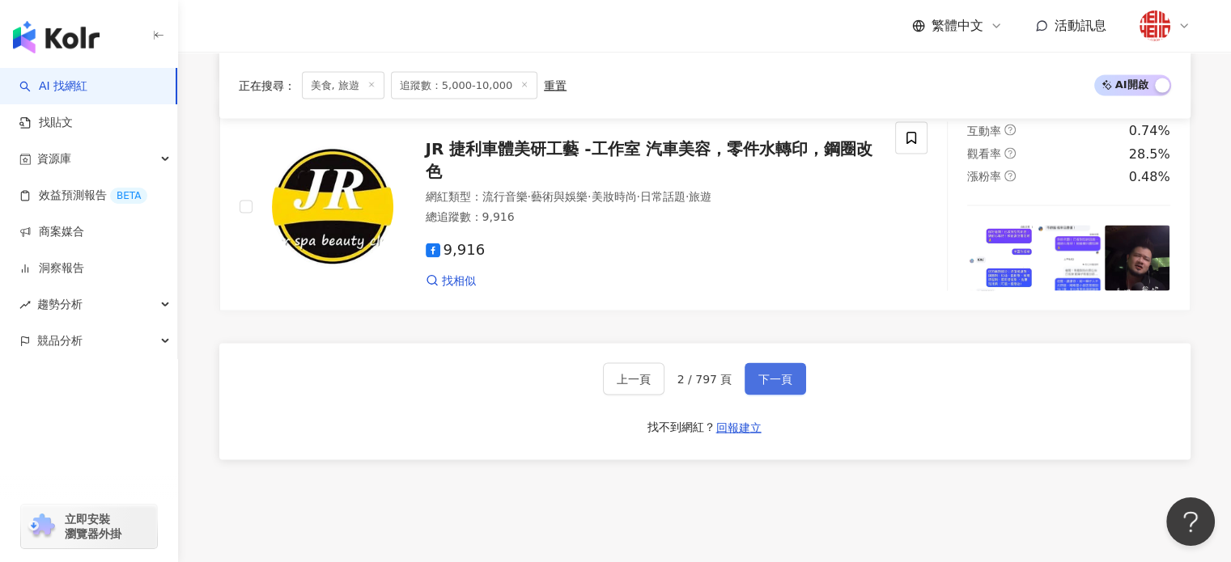
click at [776, 395] on button "下一頁" at bounding box center [774, 378] width 61 height 32
click at [772, 385] on span "下一頁" at bounding box center [775, 378] width 34 height 13
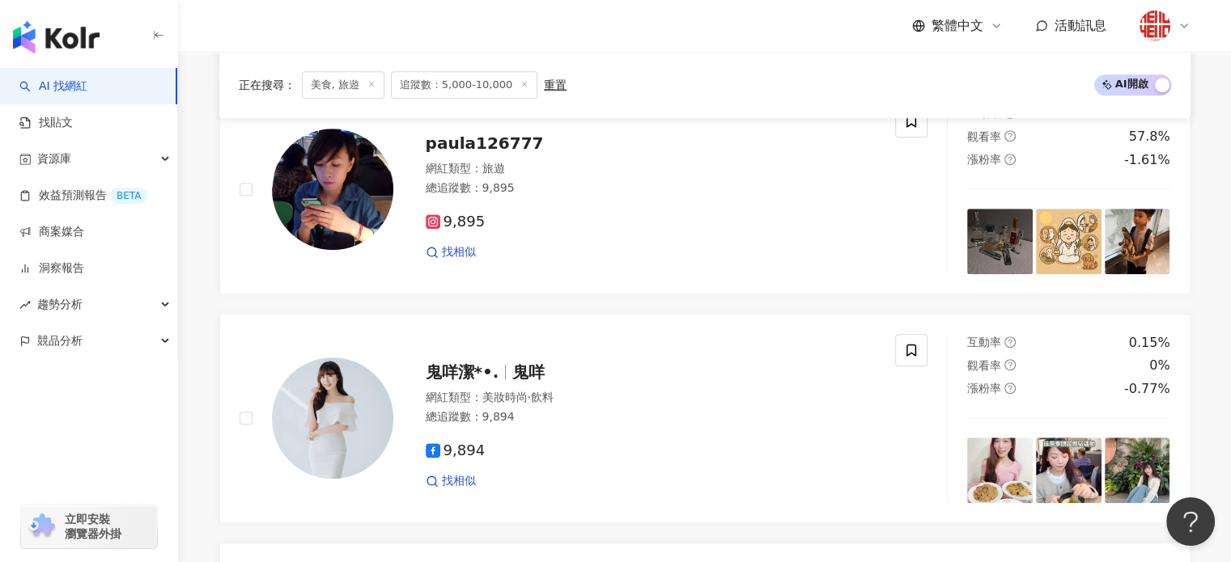
scroll to position [1227, 0]
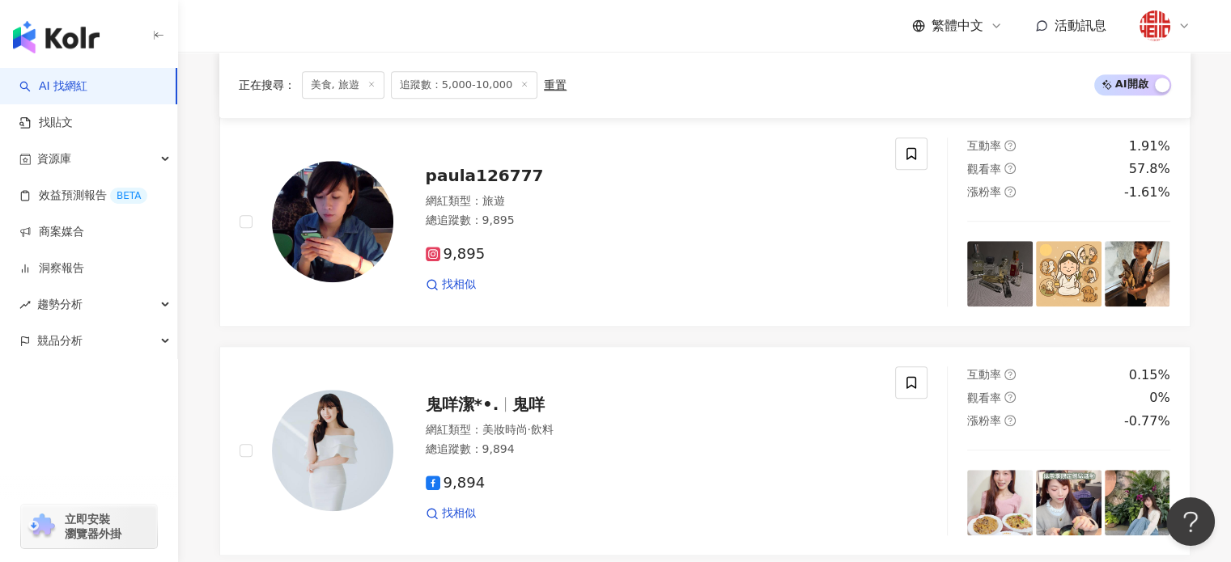
drag, startPoint x: 540, startPoint y: 417, endPoint x: 242, endPoint y: 346, distance: 306.1
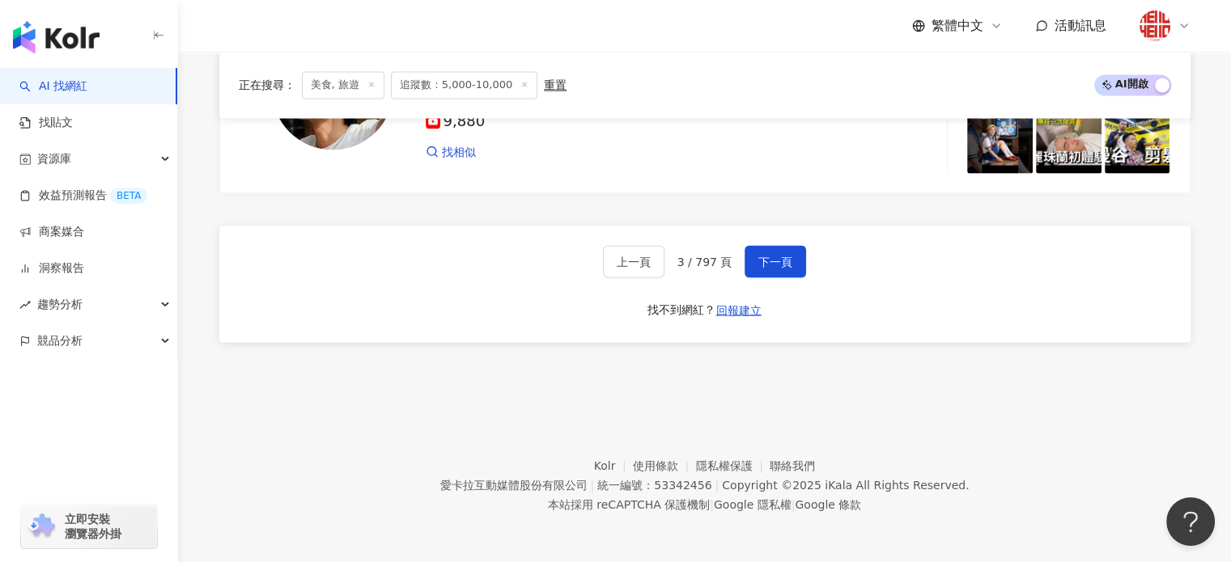
scroll to position [2969, 0]
click at [764, 263] on span "下一頁" at bounding box center [775, 261] width 34 height 13
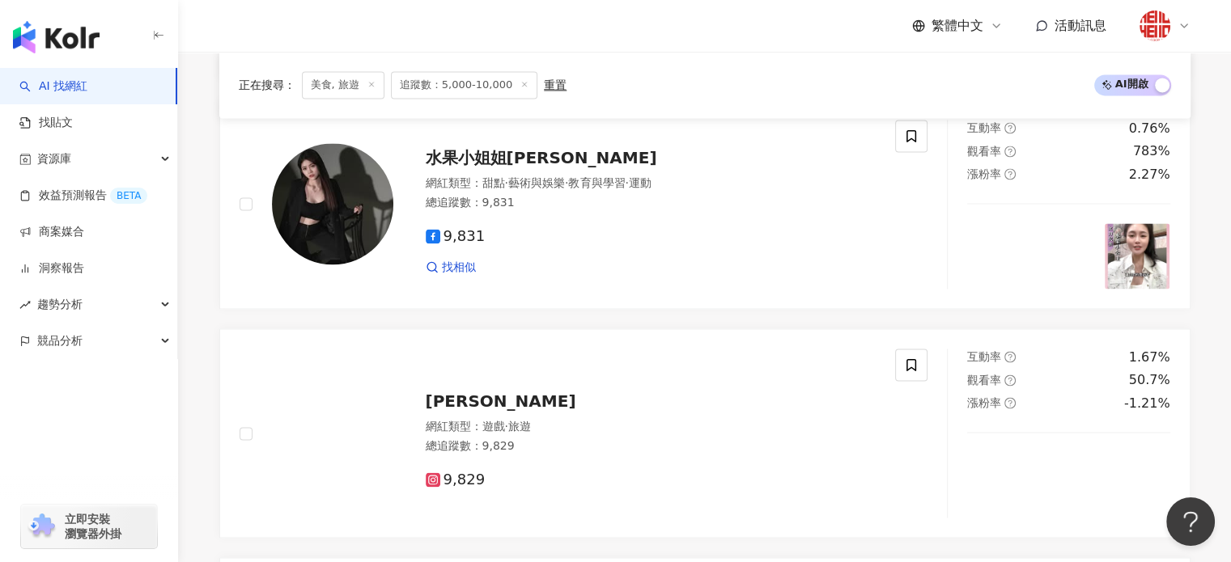
scroll to position [2066, 0]
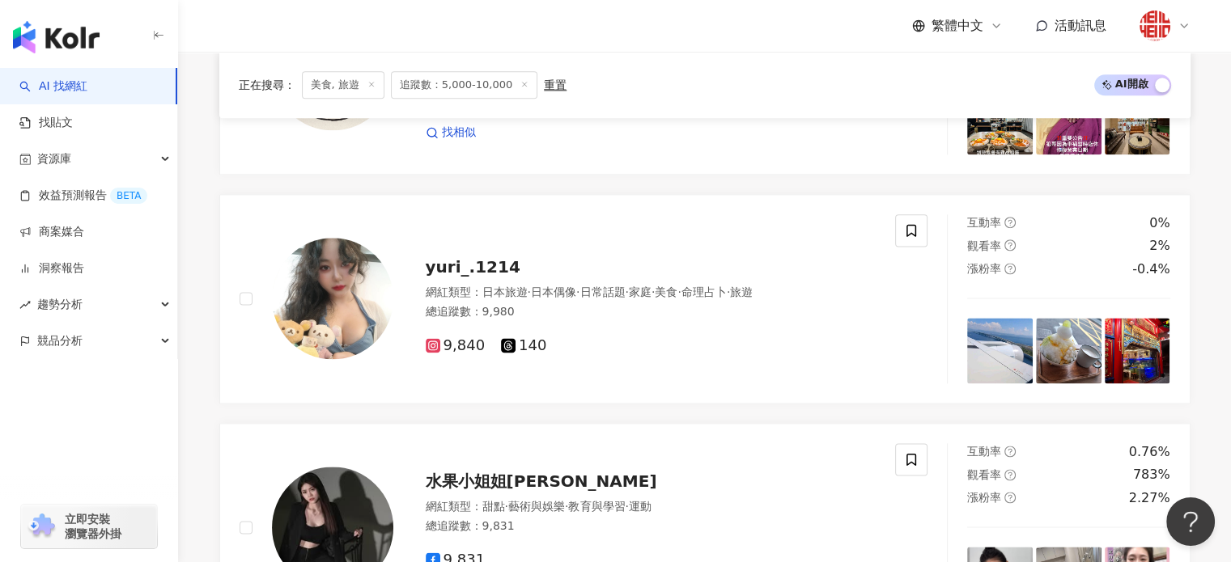
click at [322, 87] on span "美食, 旅遊" at bounding box center [343, 85] width 83 height 28
click at [333, 90] on span "美食, 旅遊" at bounding box center [343, 85] width 83 height 28
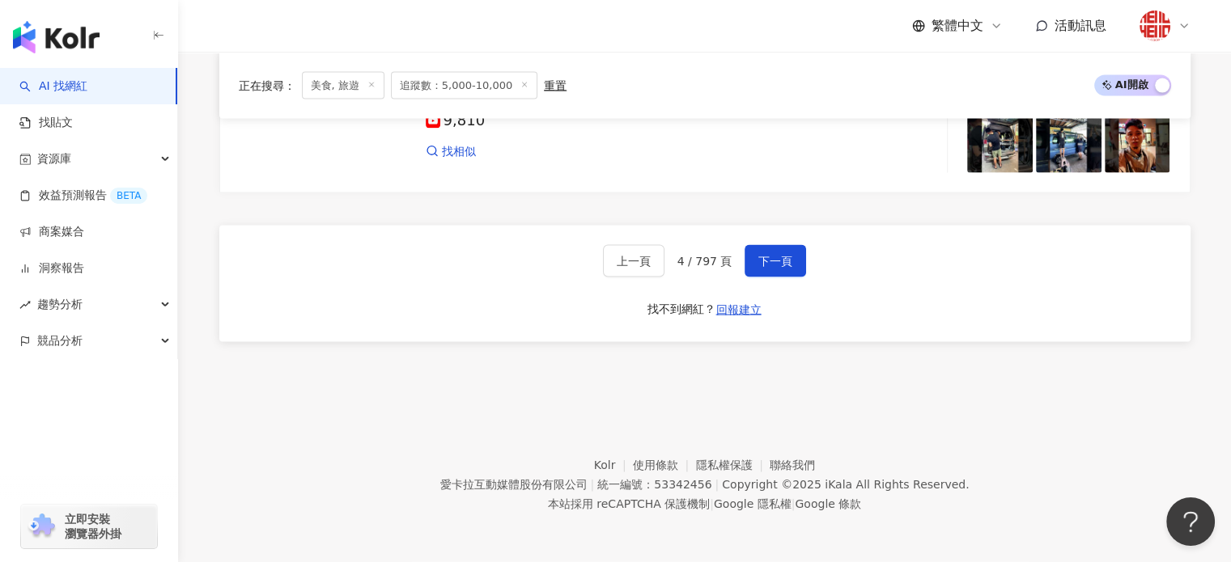
scroll to position [3198, 0]
click at [762, 265] on span "下一頁" at bounding box center [775, 261] width 34 height 13
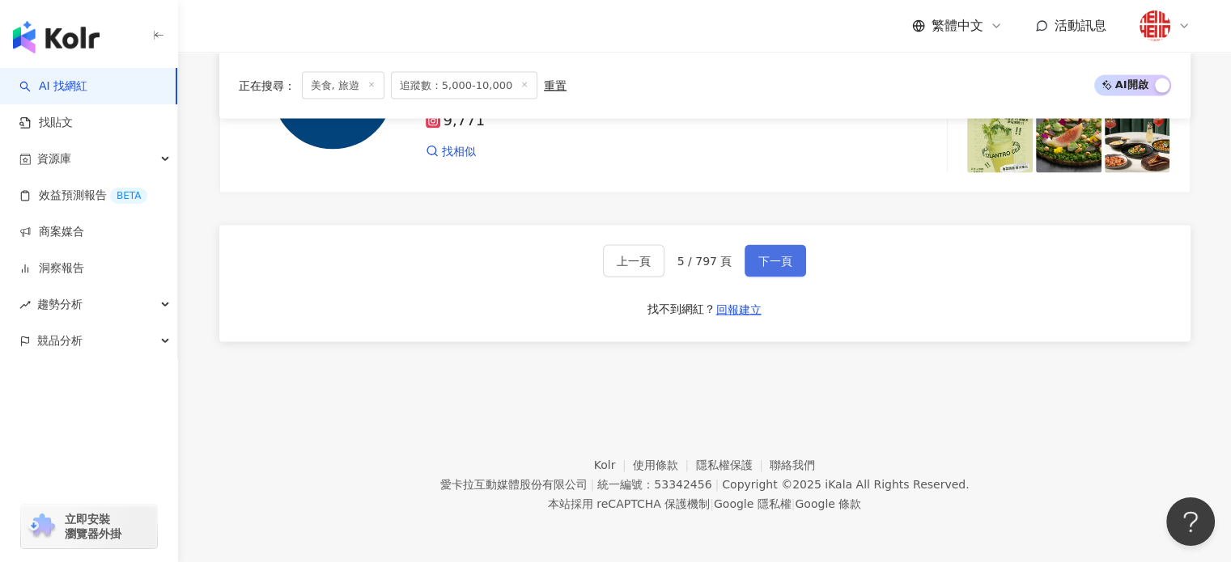
click at [758, 264] on span "下一頁" at bounding box center [775, 261] width 34 height 13
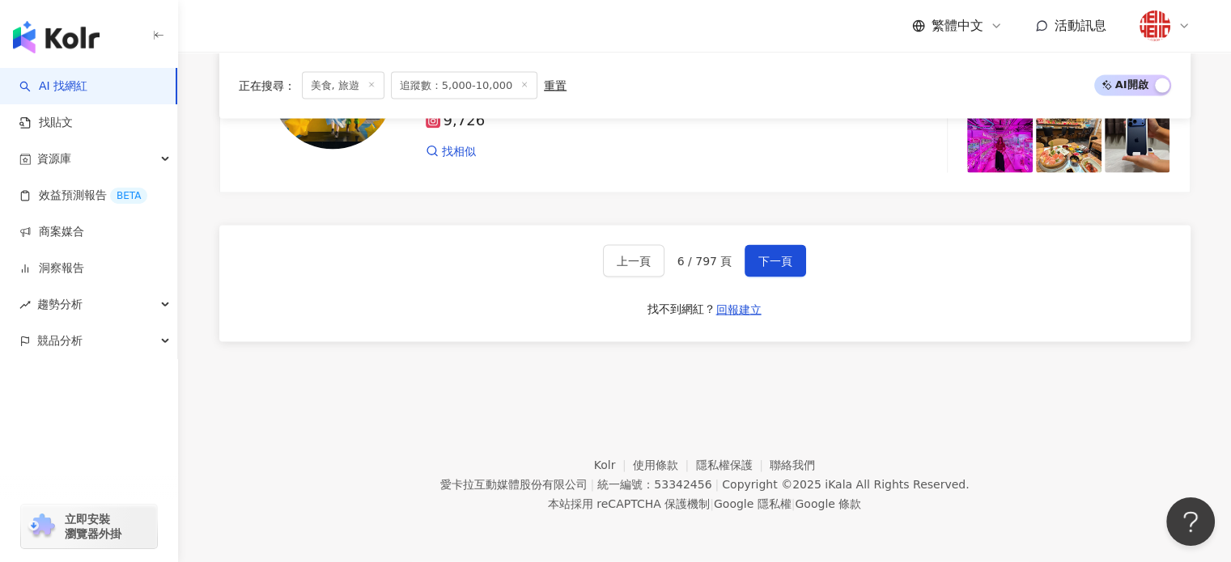
click at [766, 249] on button "下一頁" at bounding box center [774, 261] width 61 height 32
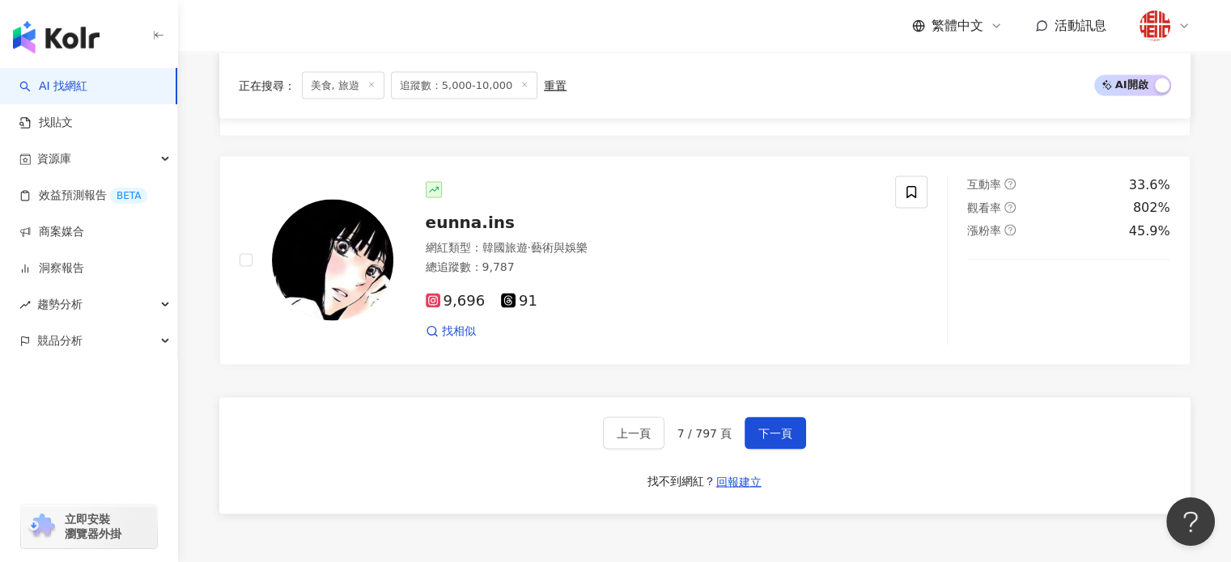
scroll to position [3105, 0]
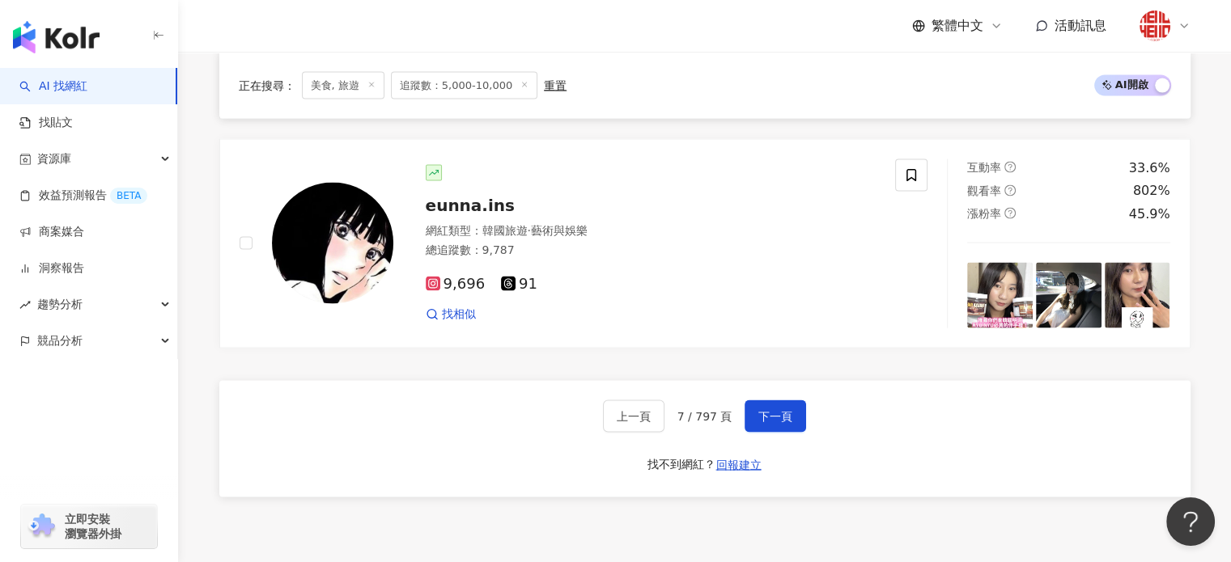
click at [775, 439] on div "上一頁 7 / 797 頁 下一頁 找不到網紅？ 回報建立" at bounding box center [704, 439] width 971 height 117
click at [774, 423] on span "下一頁" at bounding box center [775, 416] width 34 height 13
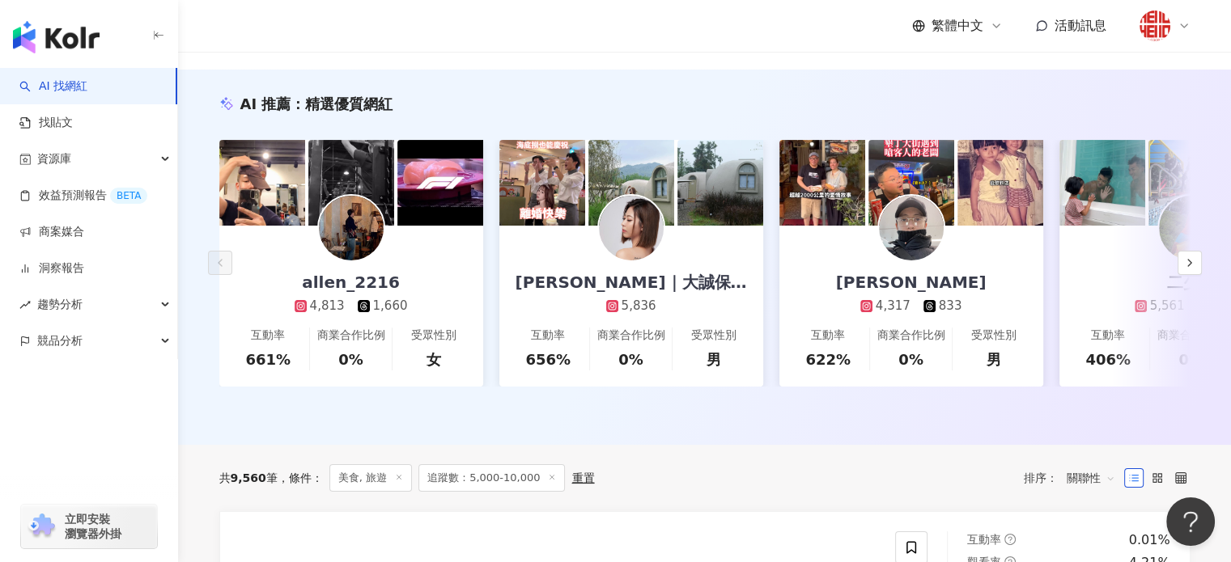
scroll to position [0, 0]
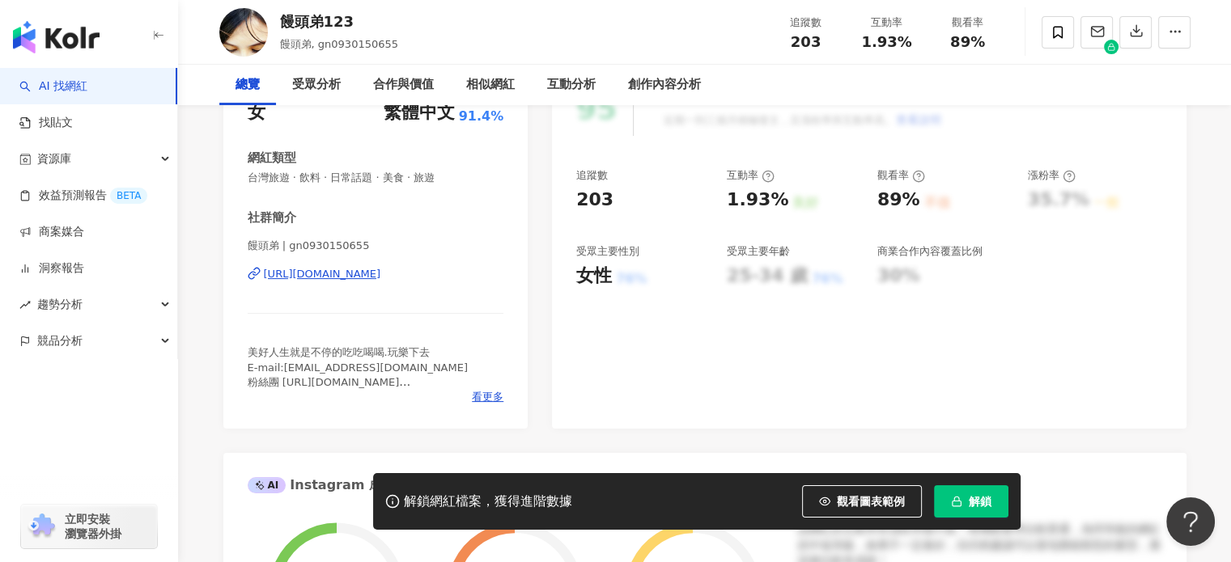
click at [351, 274] on div "https://www.instagram.com/gn0930150655/" at bounding box center [322, 274] width 117 height 15
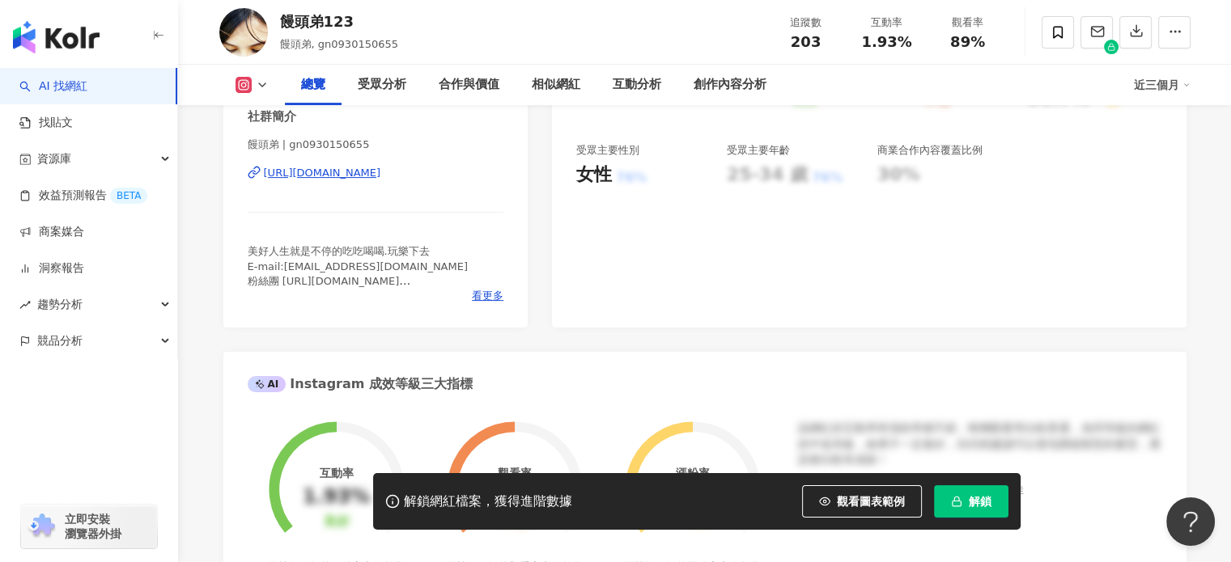
scroll to position [324, 0]
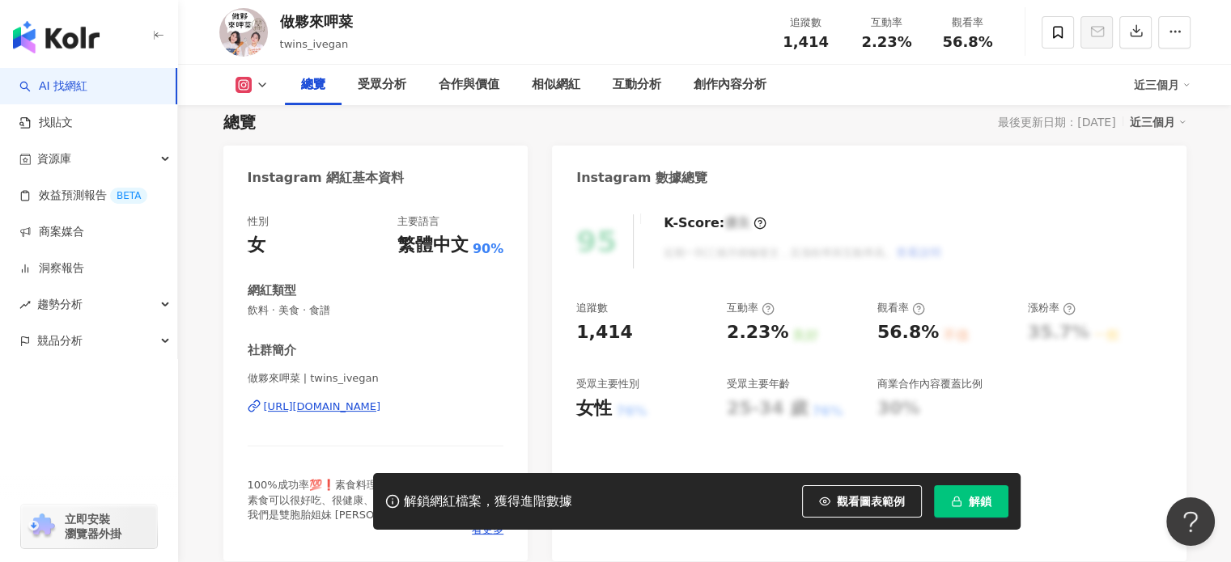
scroll to position [162, 0]
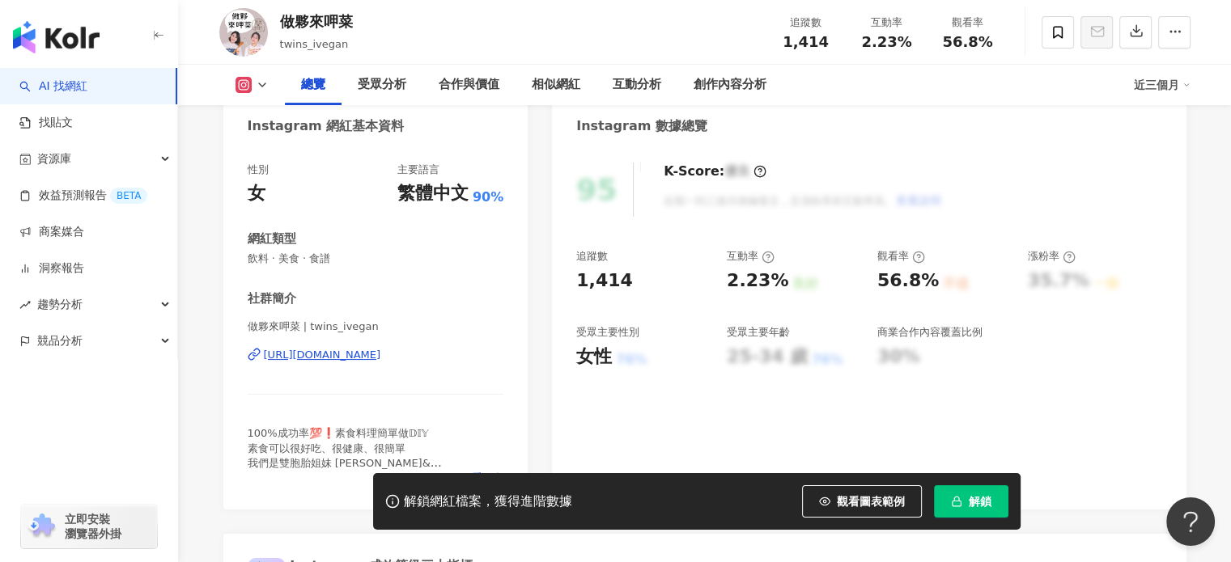
click at [381, 351] on div "https://www.instagram.com/twins_ivegan/" at bounding box center [322, 355] width 117 height 15
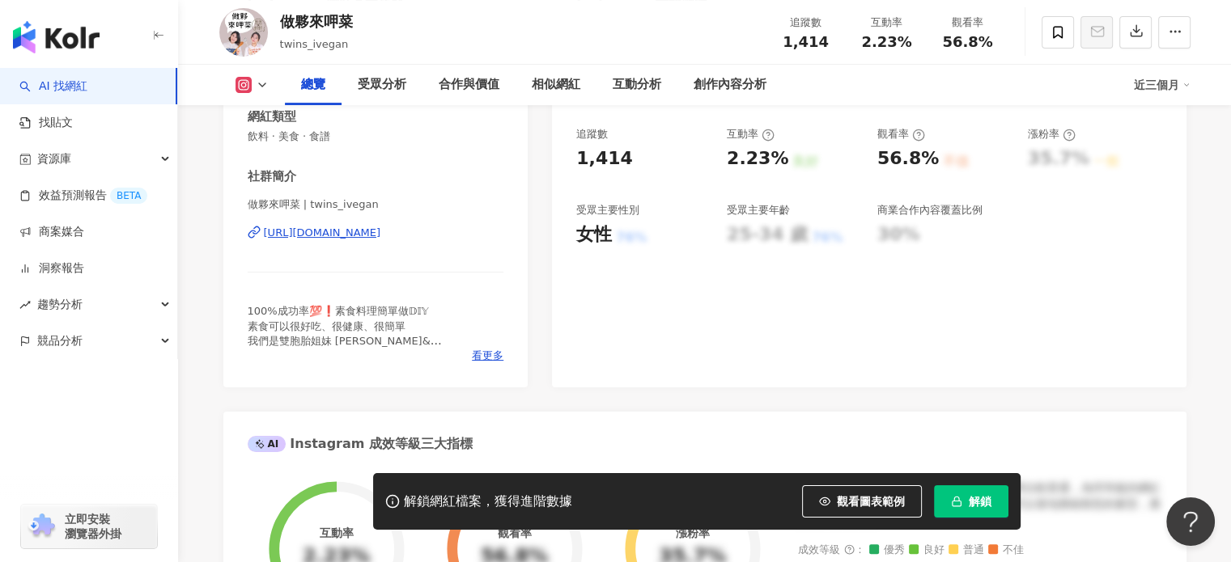
scroll to position [728, 0]
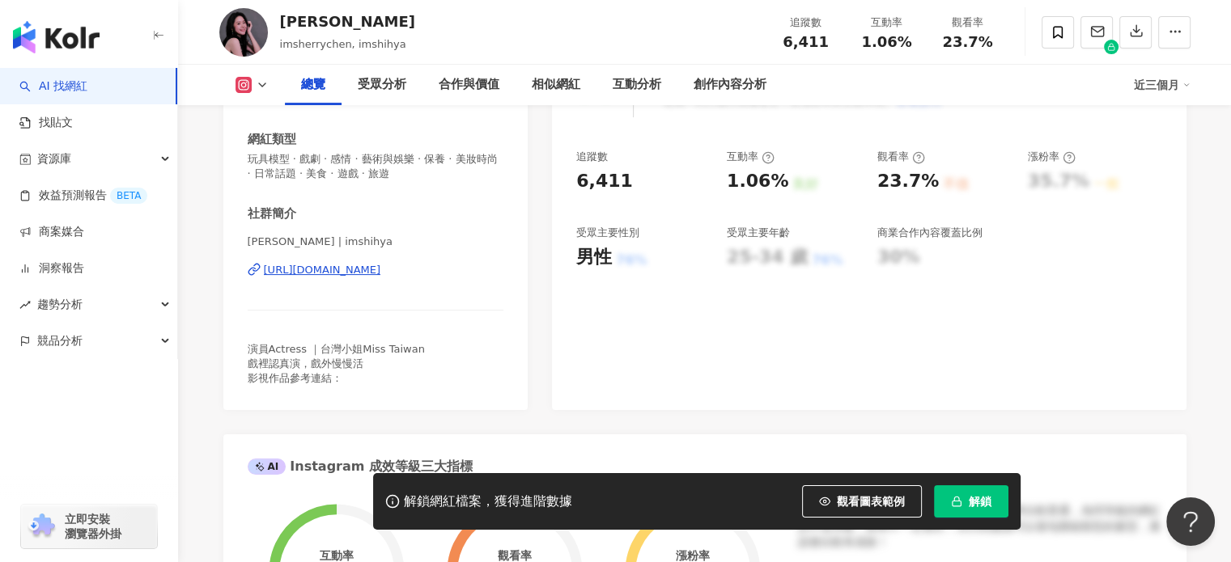
scroll to position [243, 0]
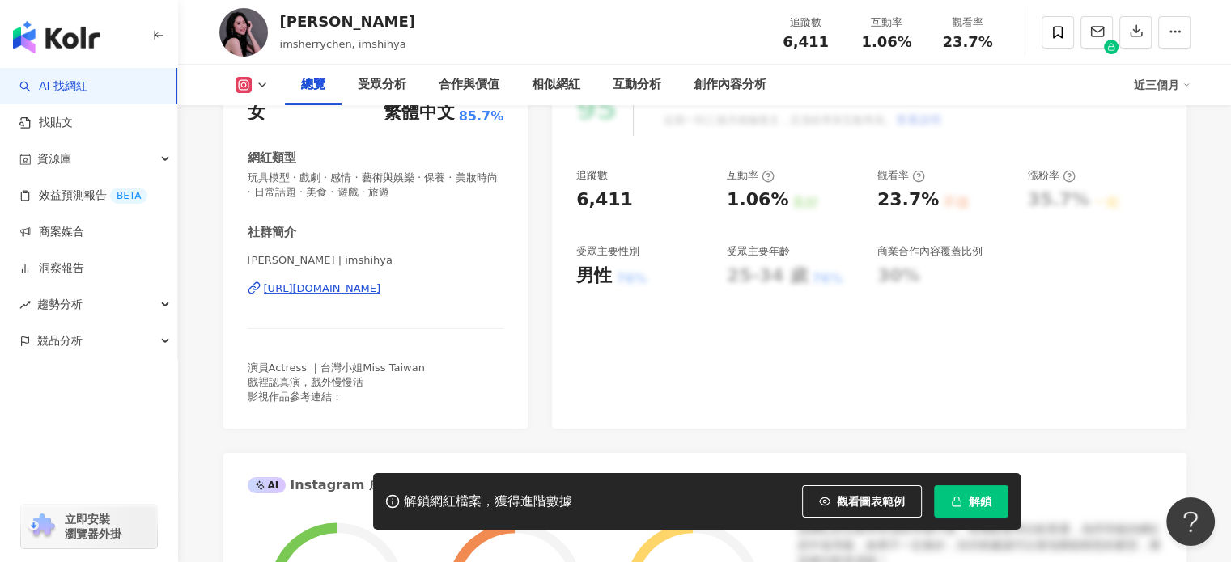
click at [381, 292] on div "https://www.instagram.com/imshihya/" at bounding box center [322, 289] width 117 height 15
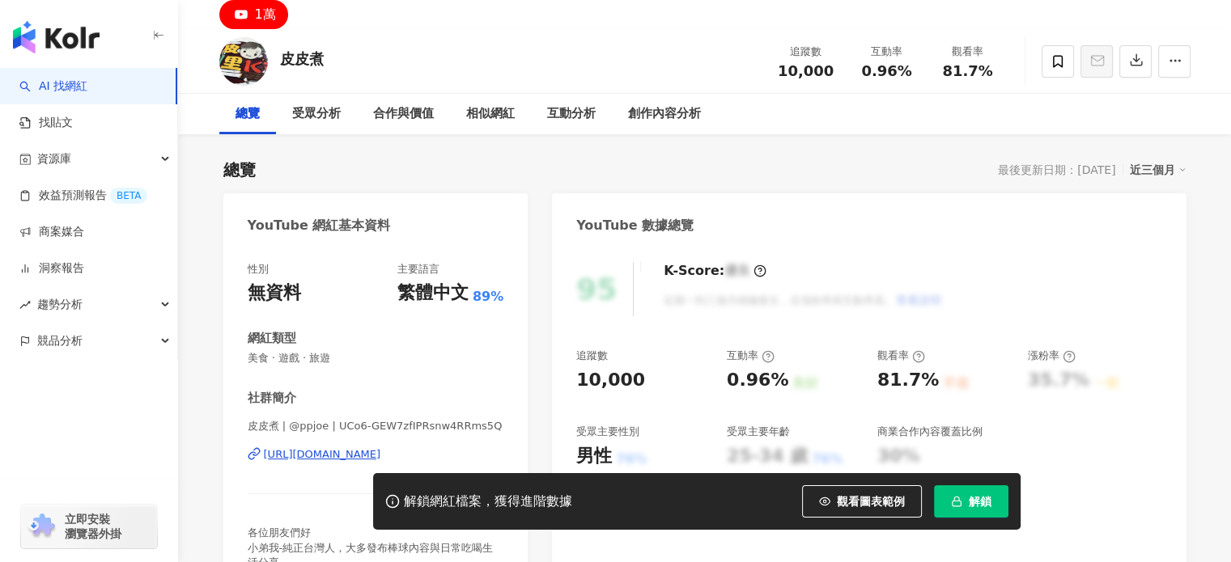
scroll to position [162, 0]
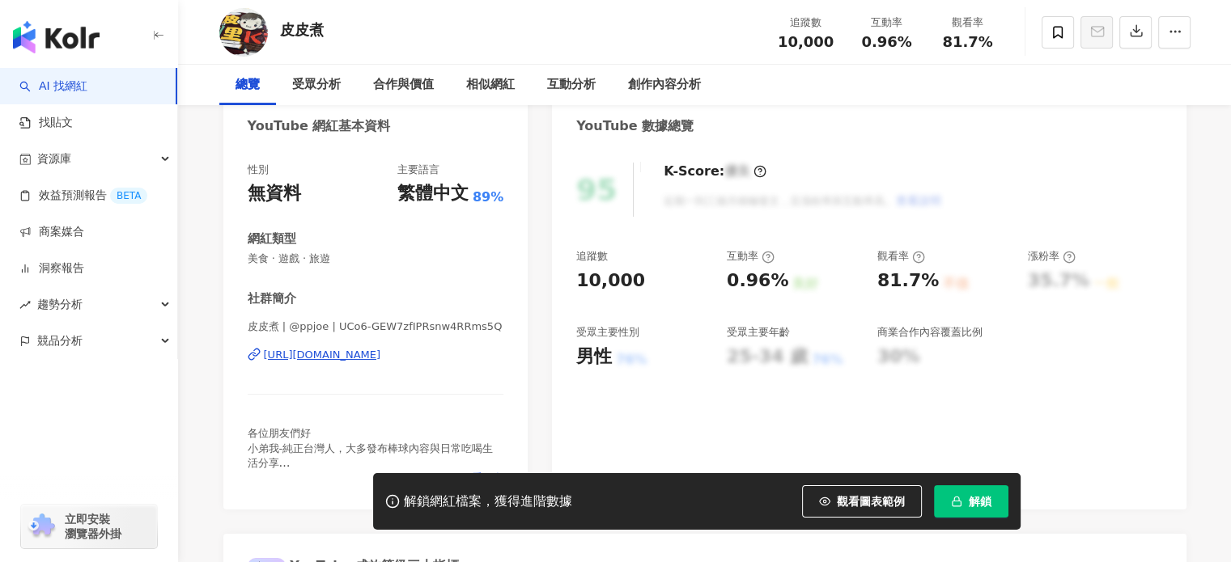
click at [381, 358] on div "https://www.youtube.com/channel/UCo6-GEW7zfIPRsnw4RRms5Q" at bounding box center [322, 355] width 117 height 15
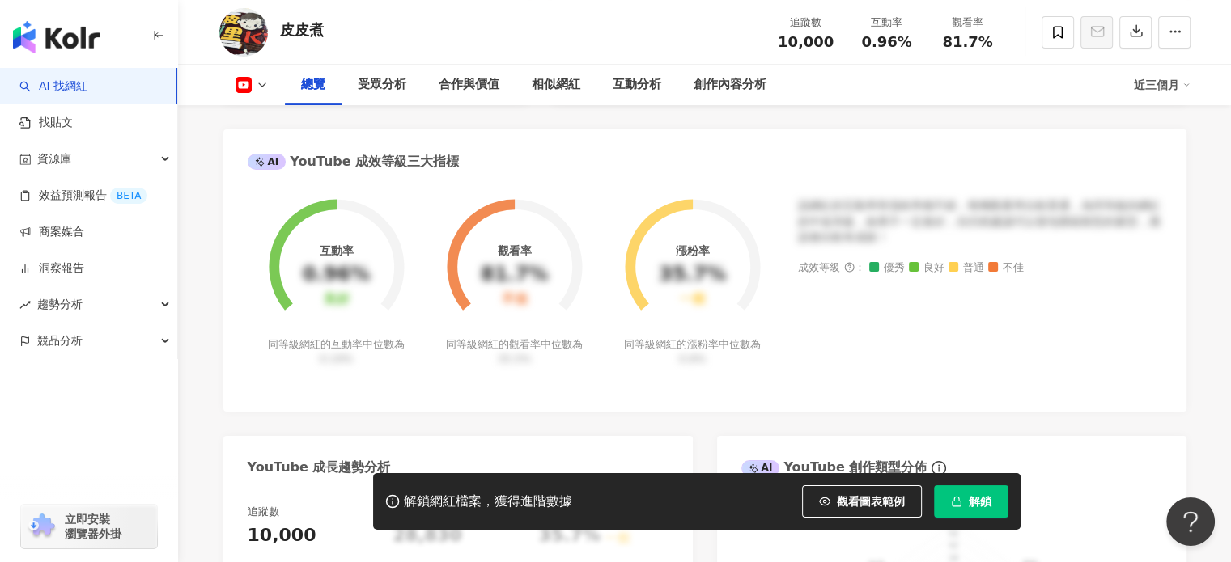
scroll to position [566, 0]
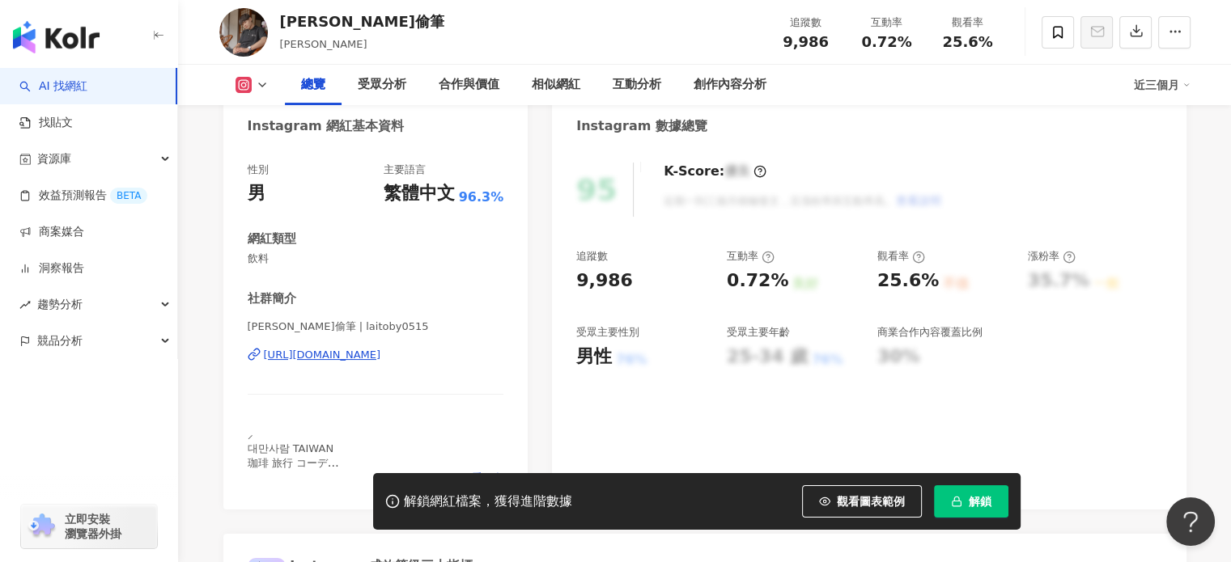
click at [381, 355] on div "https://www.instagram.com/laitoby0515/" at bounding box center [322, 355] width 117 height 15
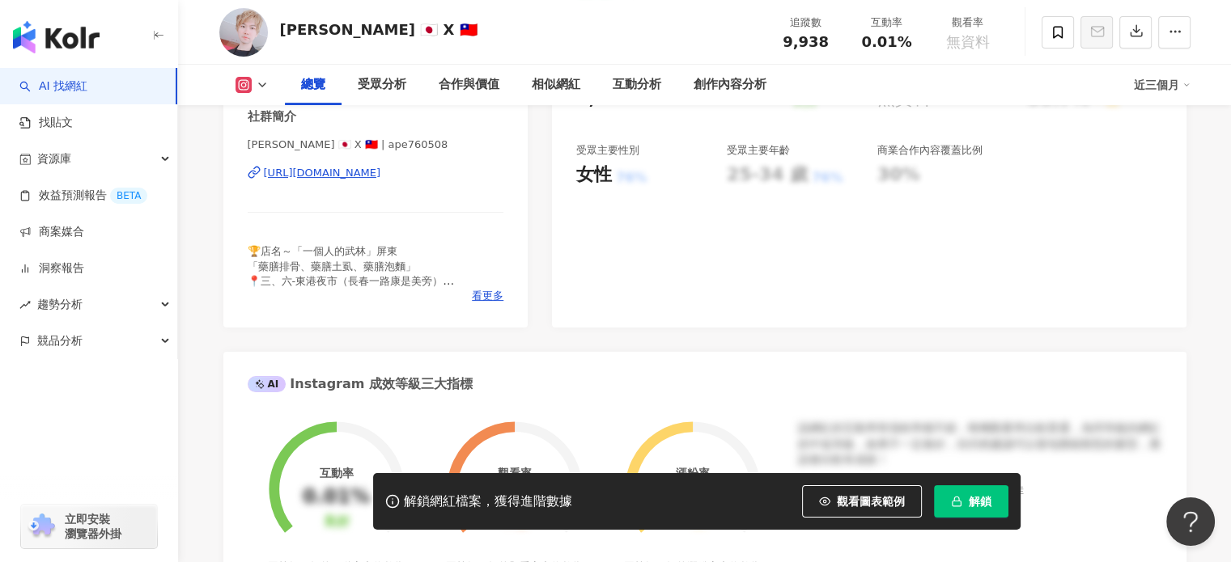
scroll to position [324, 0]
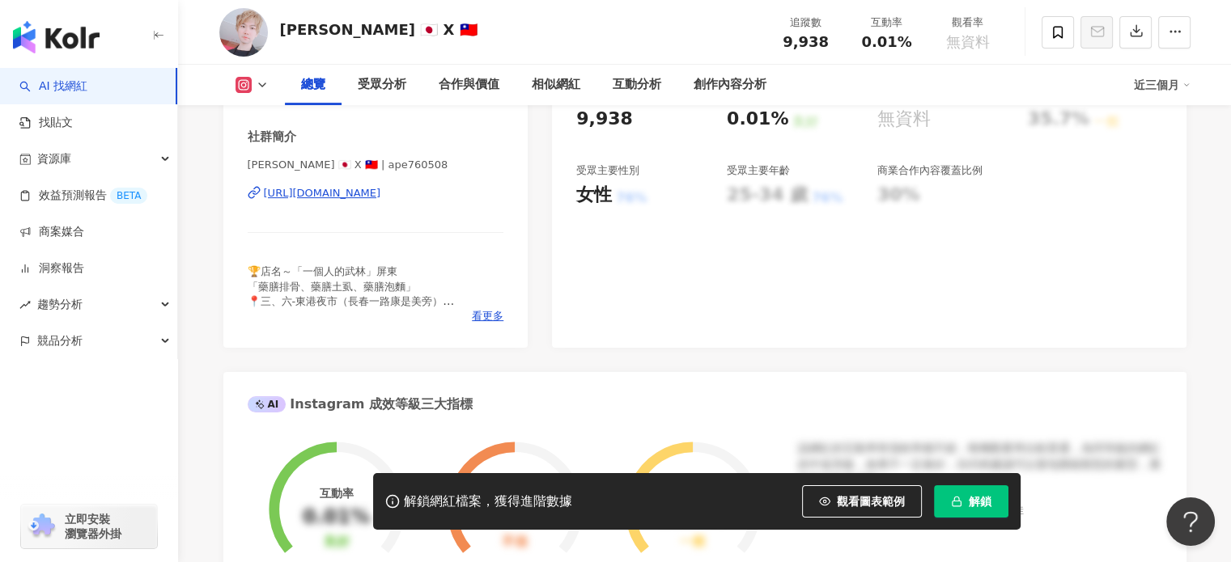
click at [381, 197] on div "https://www.instagram.com/ape760508/" at bounding box center [322, 193] width 117 height 15
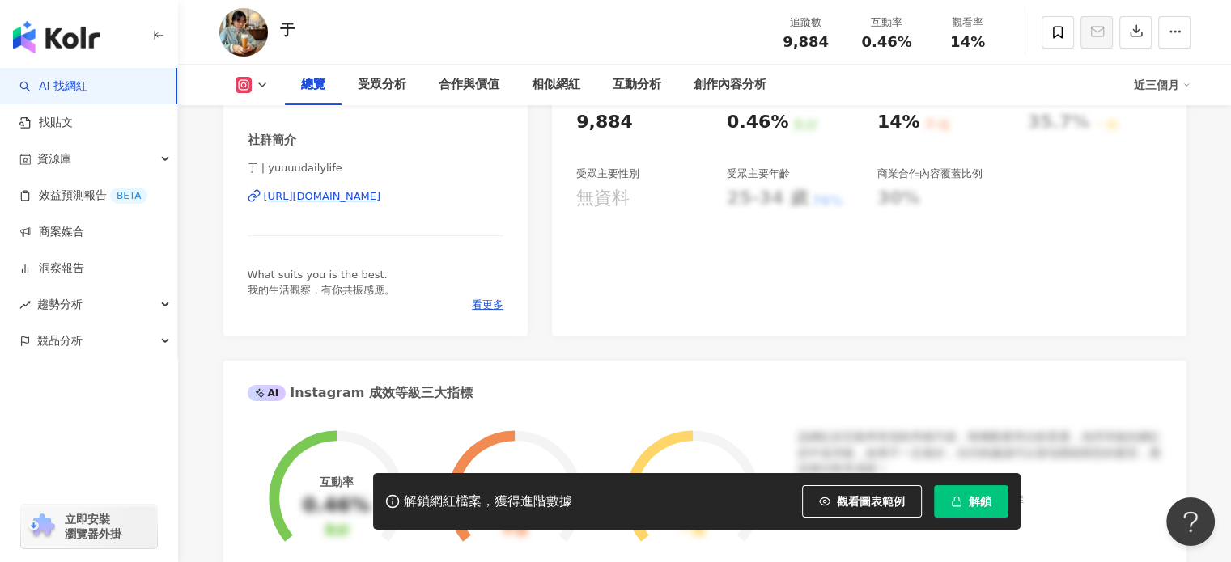
scroll to position [324, 0]
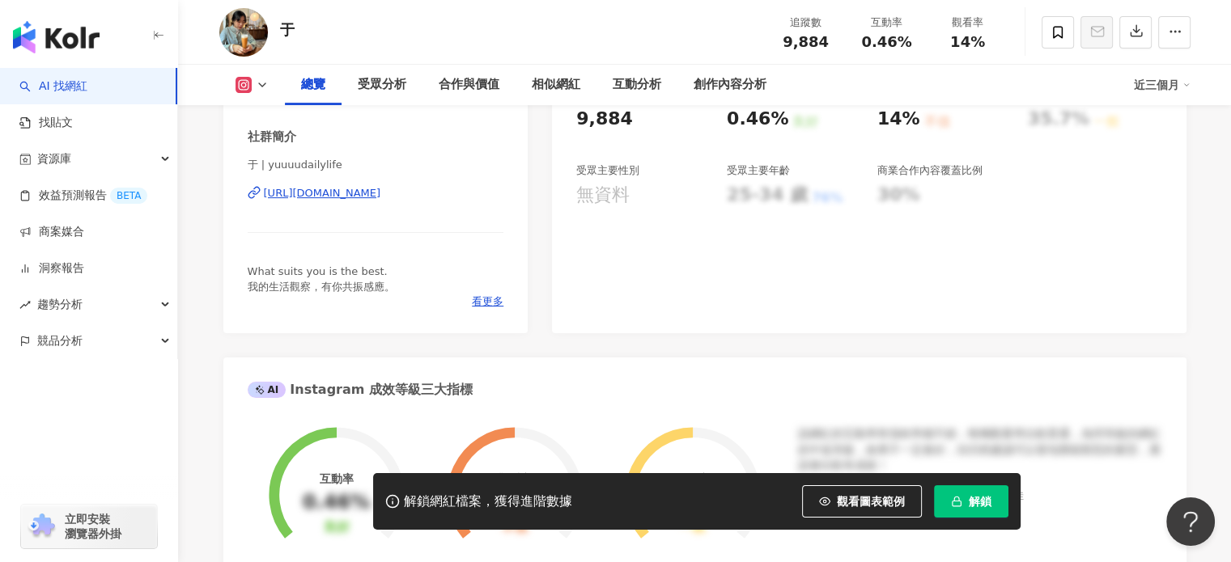
click at [381, 189] on div "https://www.instagram.com/yuuuudailylife/" at bounding box center [322, 193] width 117 height 15
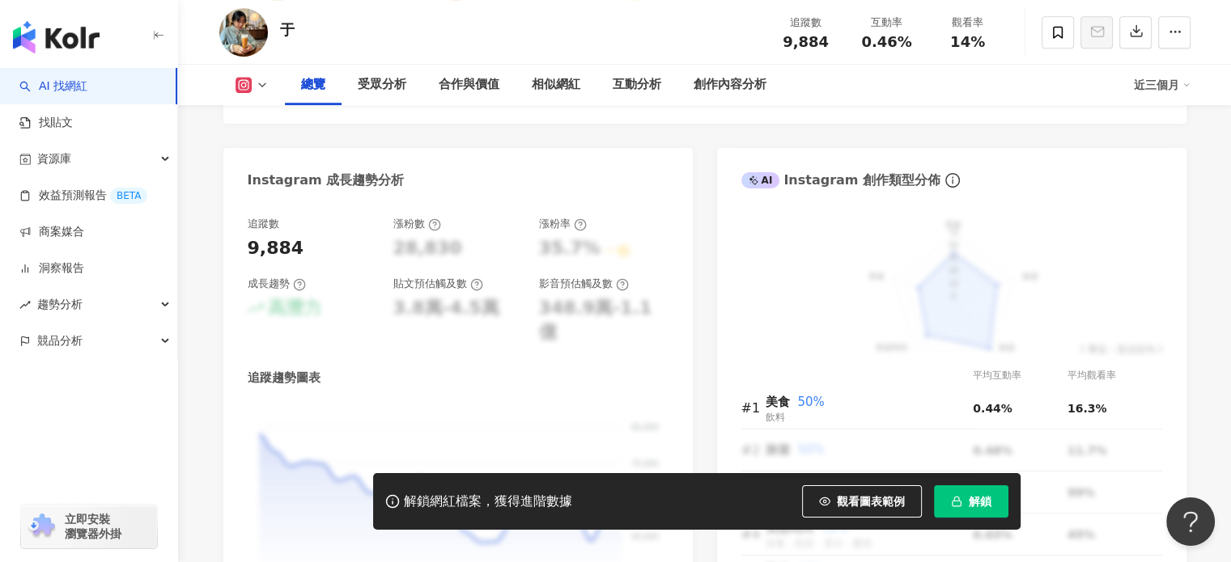
scroll to position [890, 0]
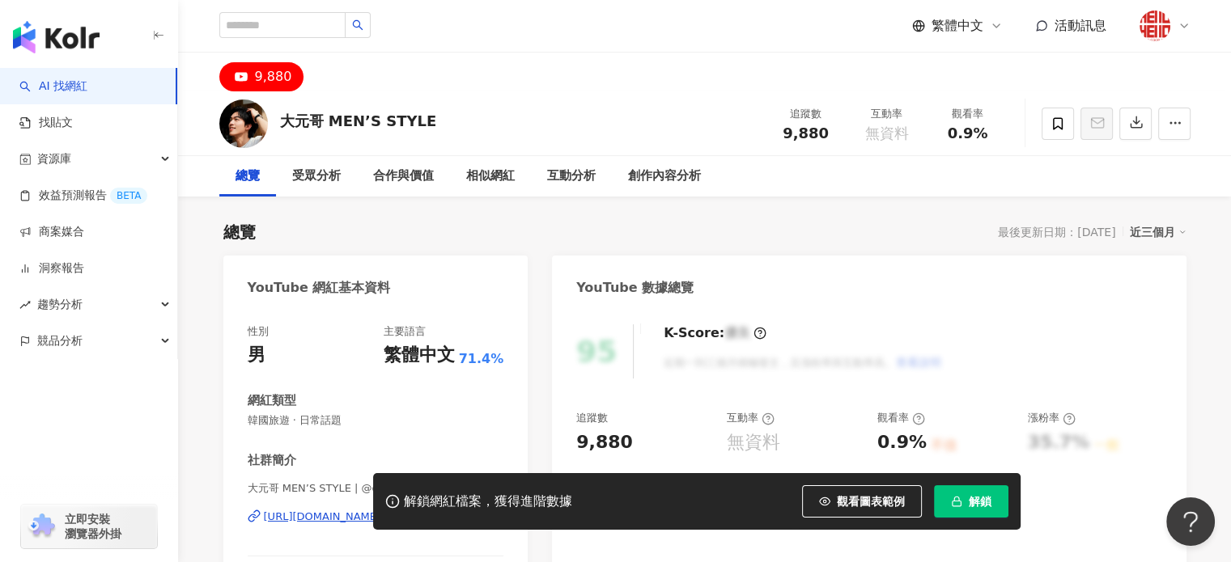
click at [678, 235] on div "總覽 最後更新日期：[DATE] 近三個月" at bounding box center [704, 232] width 963 height 23
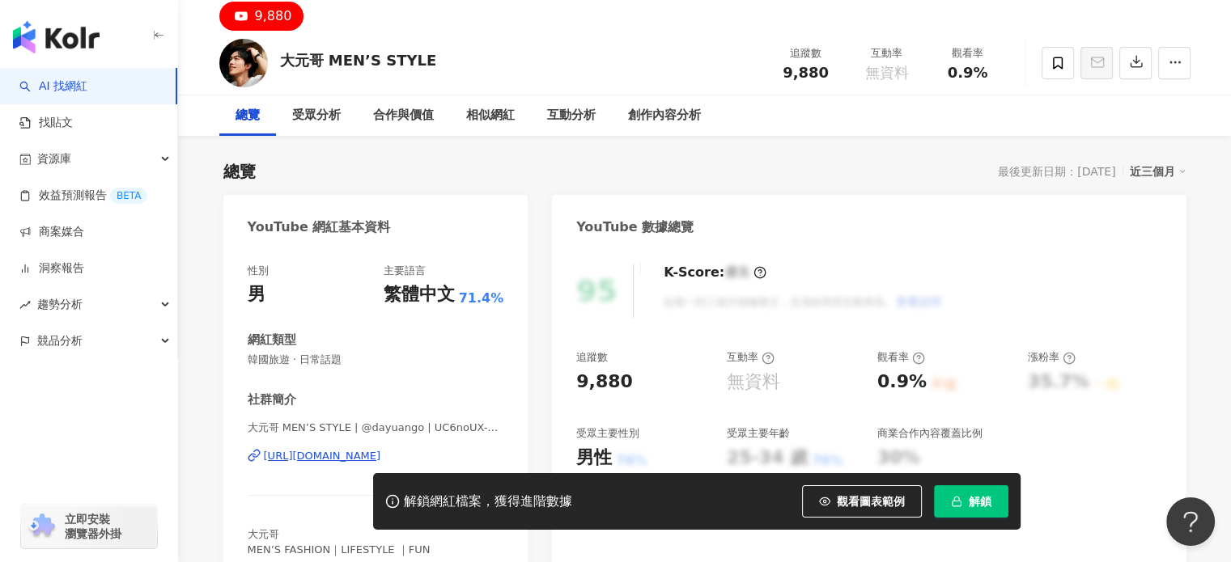
scroll to position [324, 0]
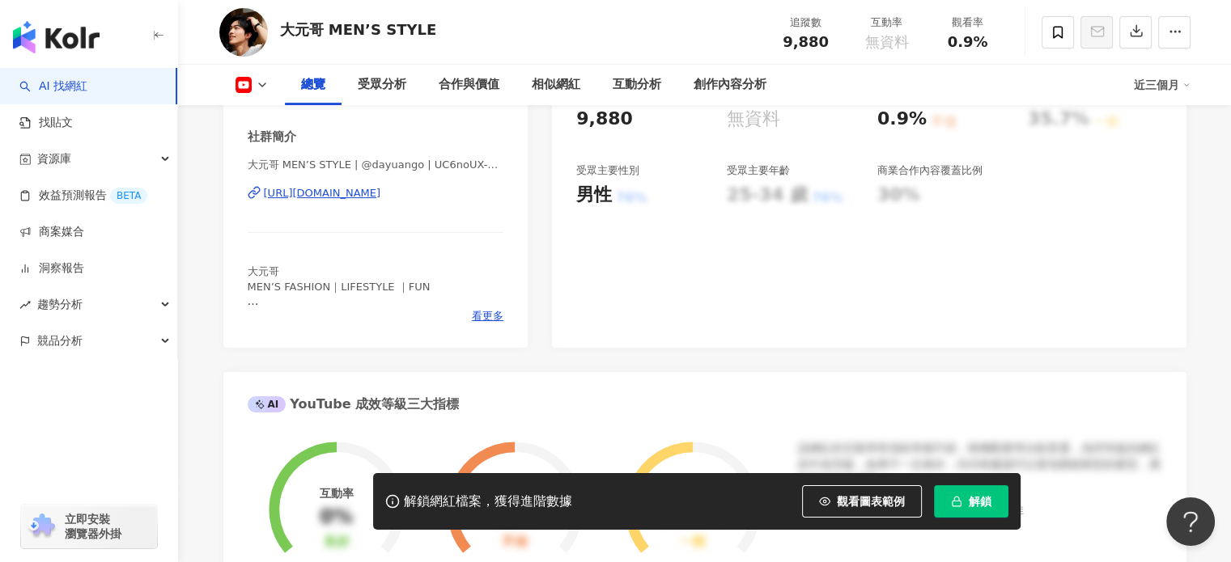
click at [397, 206] on div "大元哥 MEN’S STYLE | @dayuango | UC6noUX-ZyEanIATN3anLLRg [URL][DOMAIN_NAME]" at bounding box center [376, 205] width 256 height 95
click at [381, 199] on div "https://www.youtube.com/channel/UC6noUX-ZyEanIATN3anLLRg" at bounding box center [322, 193] width 117 height 15
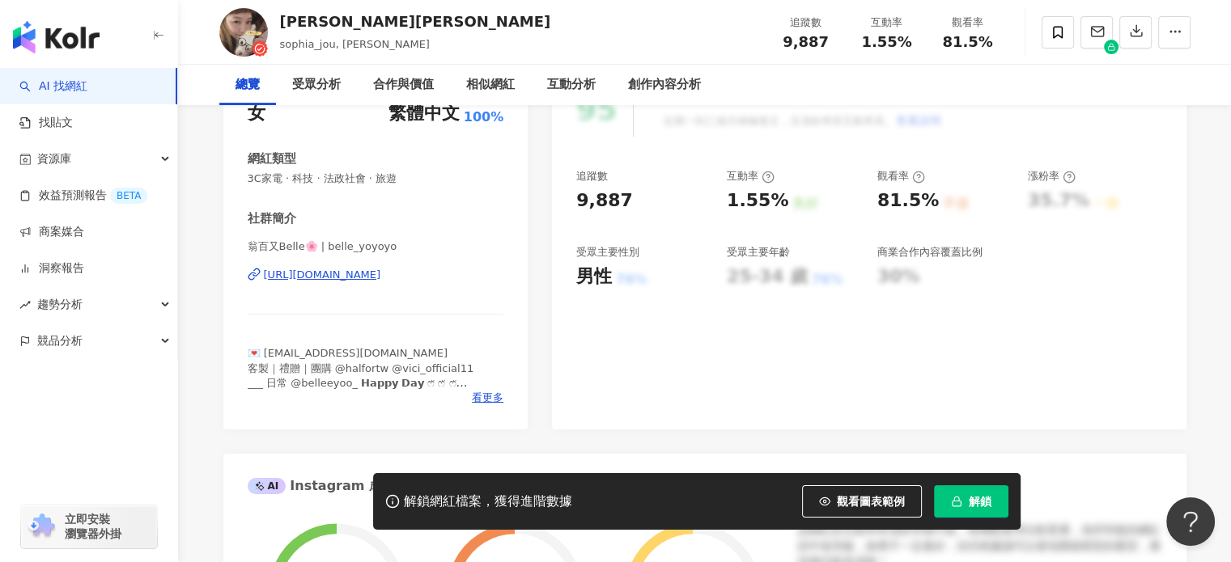
scroll to position [243, 0]
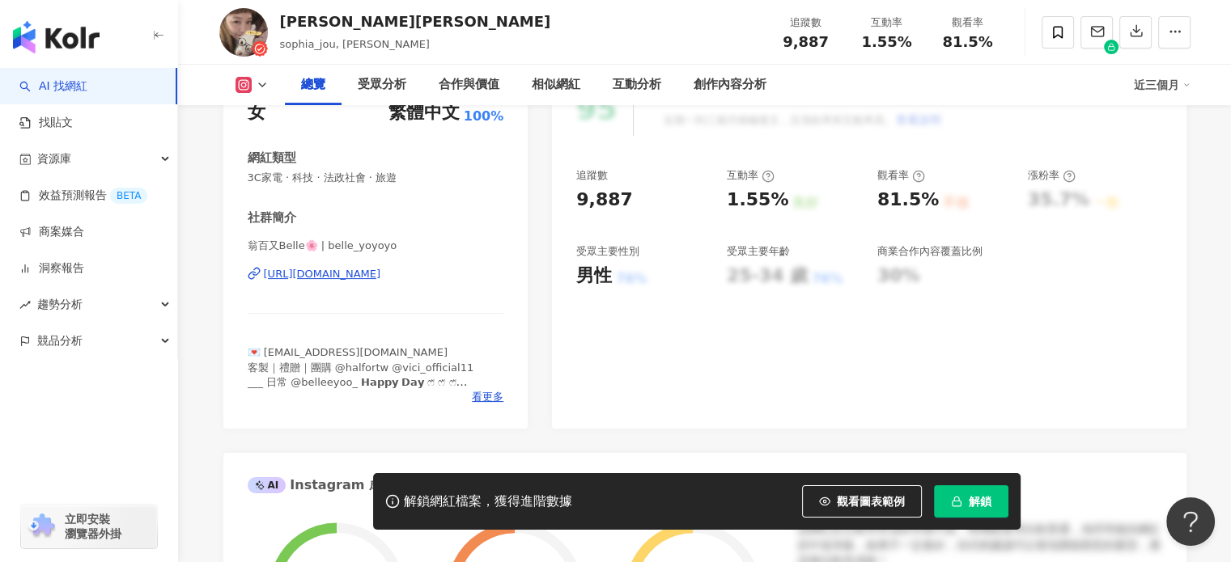
click at [381, 273] on div "https://www.instagram.com/belle_yoyoyo/" at bounding box center [322, 274] width 117 height 15
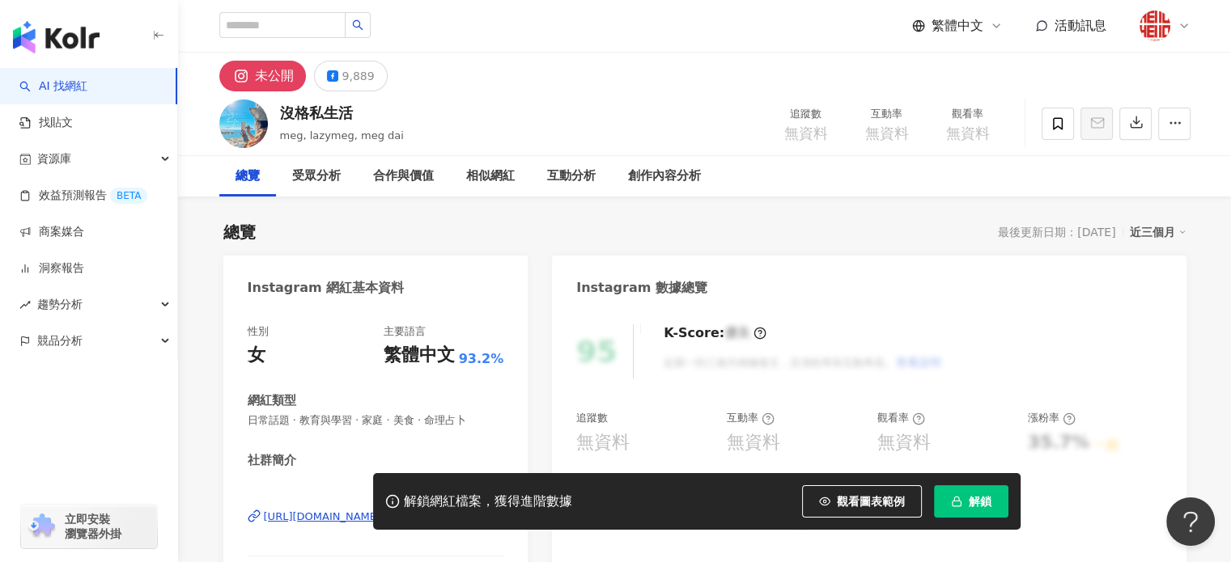
scroll to position [243, 0]
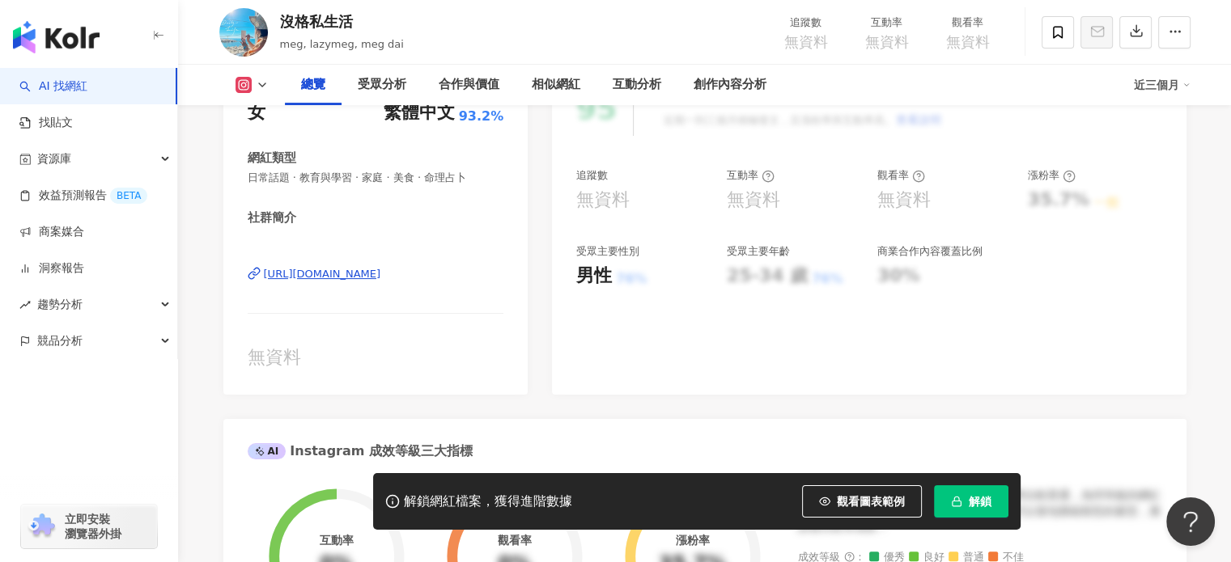
click at [381, 271] on div "https://www.instagram.com/lazymeg/" at bounding box center [322, 274] width 117 height 15
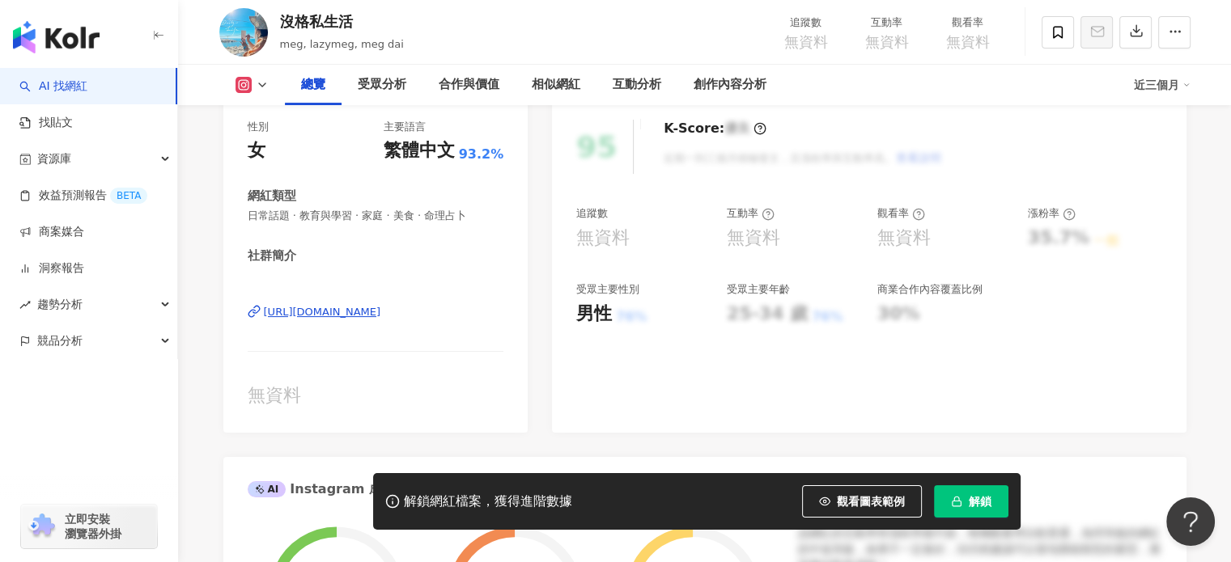
scroll to position [0, 0]
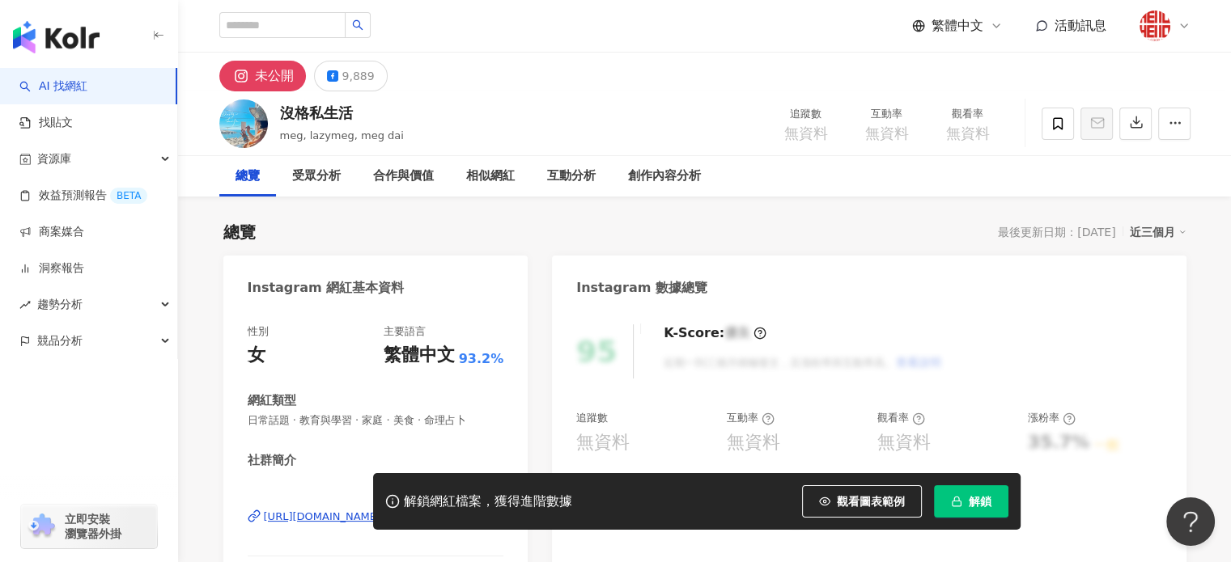
drag, startPoint x: 356, startPoint y: 74, endPoint x: 358, endPoint y: 95, distance: 21.1
click at [356, 74] on div "9,889" at bounding box center [358, 76] width 32 height 23
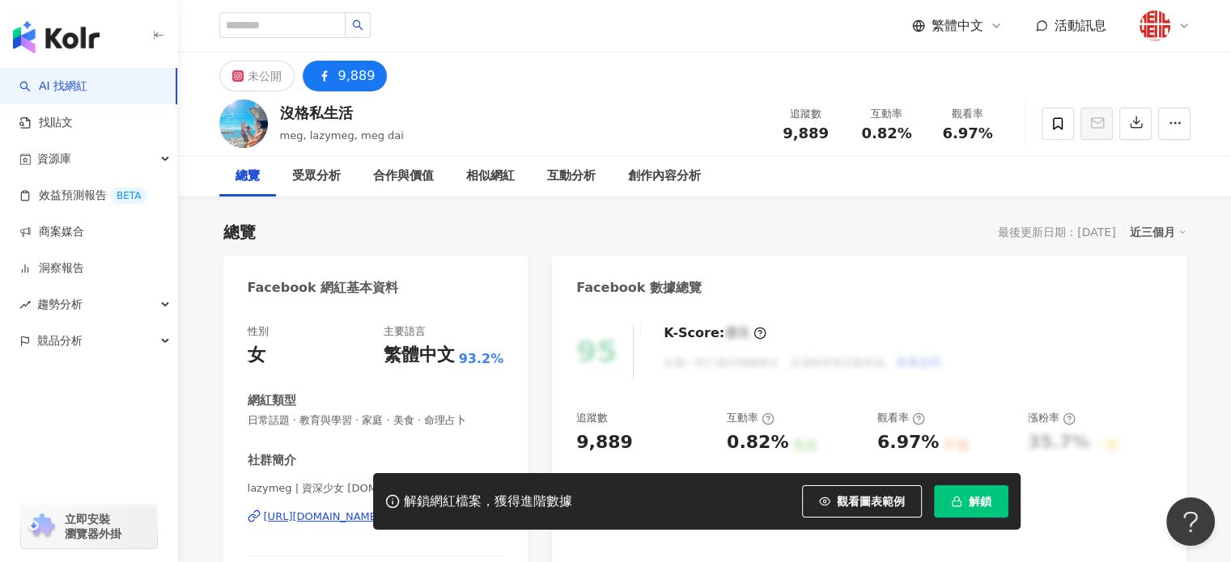
scroll to position [243, 0]
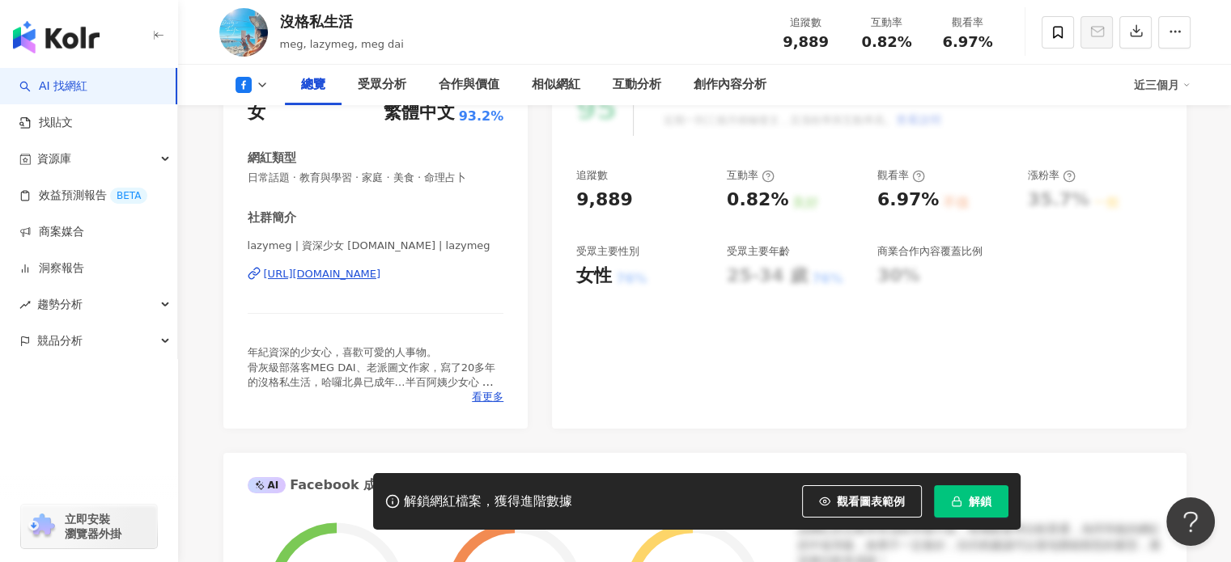
click at [381, 277] on div "https://www.facebook.com/142927664800" at bounding box center [322, 274] width 117 height 15
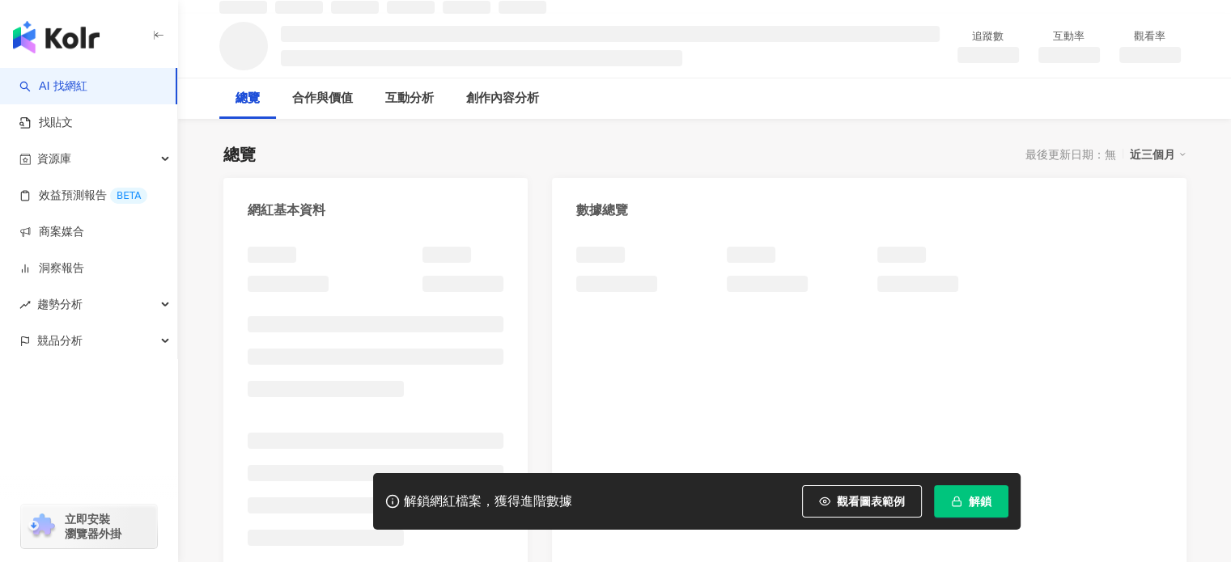
scroll to position [243, 0]
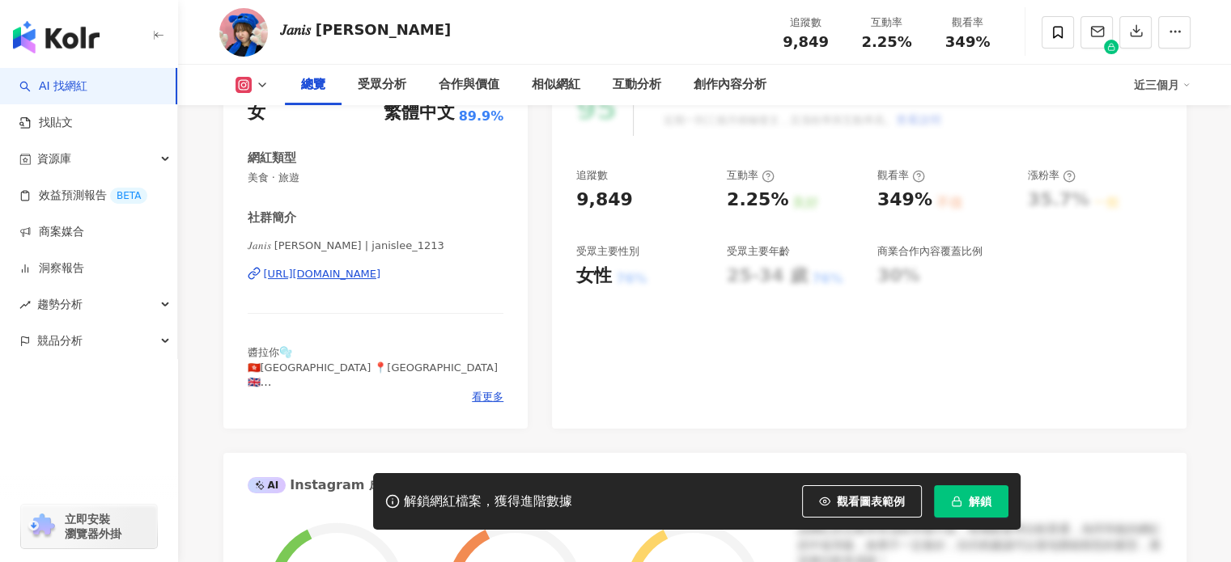
click at [381, 278] on div "[URL][DOMAIN_NAME]" at bounding box center [322, 274] width 117 height 15
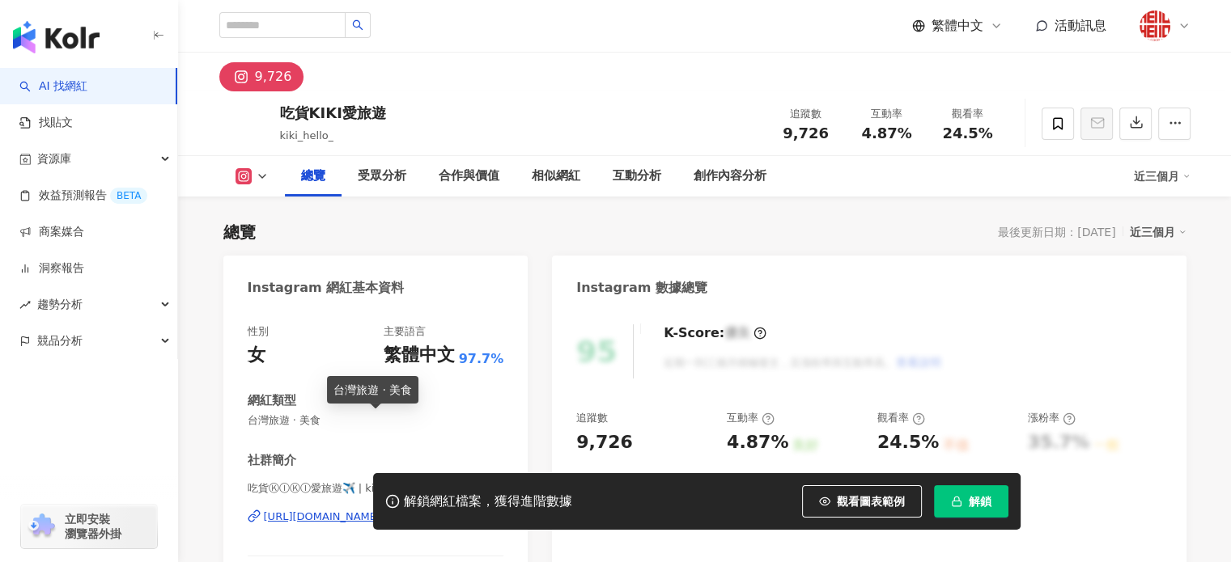
scroll to position [243, 0]
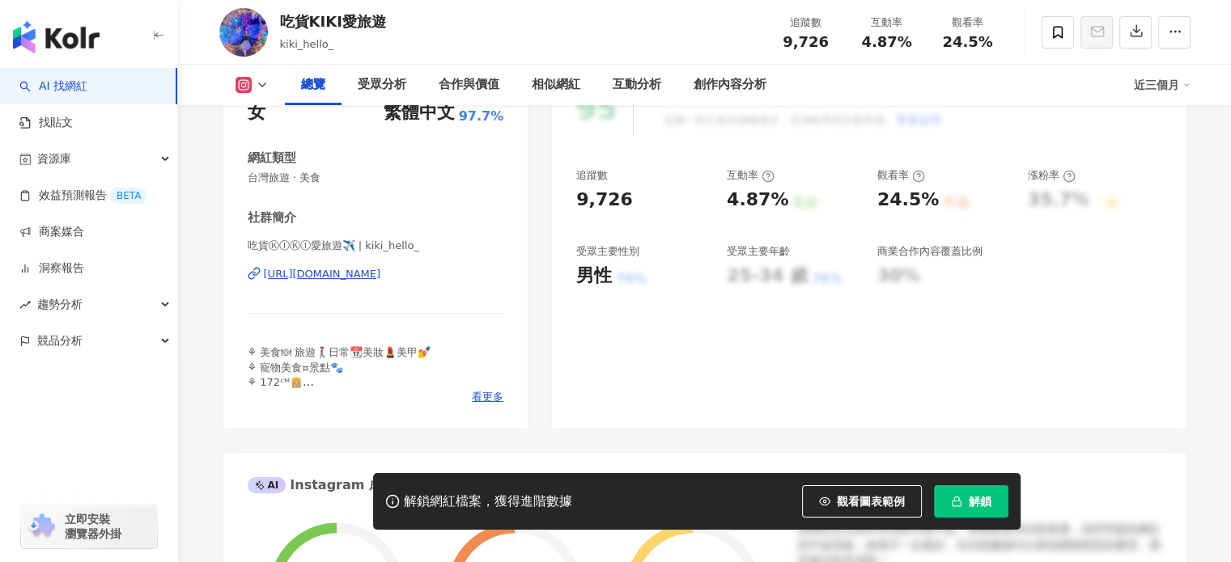
click at [381, 280] on div "[URL][DOMAIN_NAME]" at bounding box center [322, 274] width 117 height 15
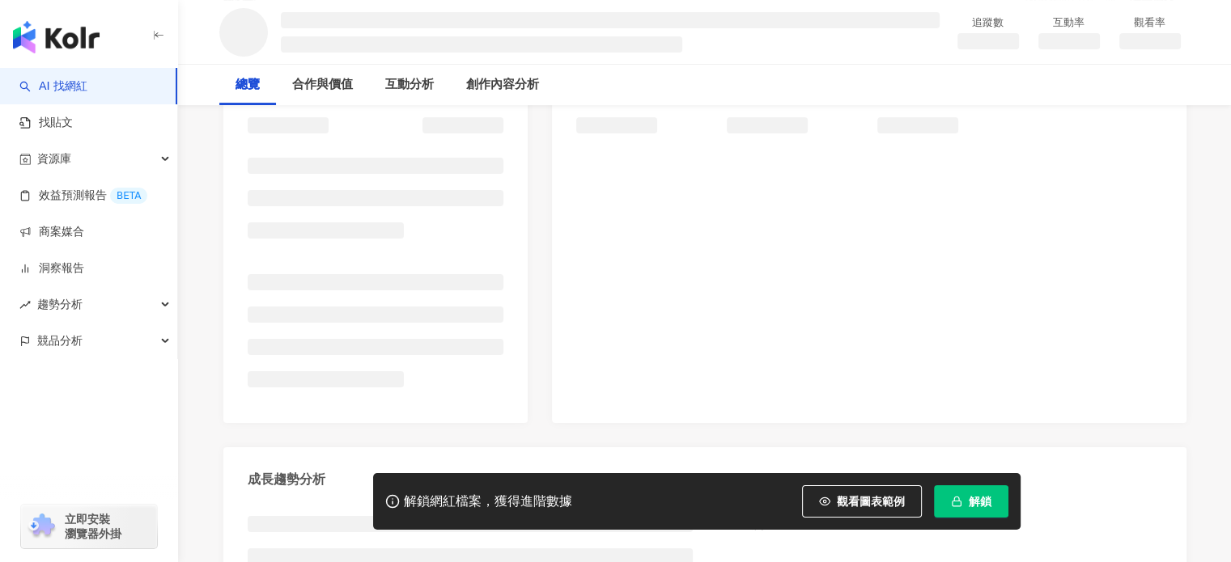
scroll to position [243, 0]
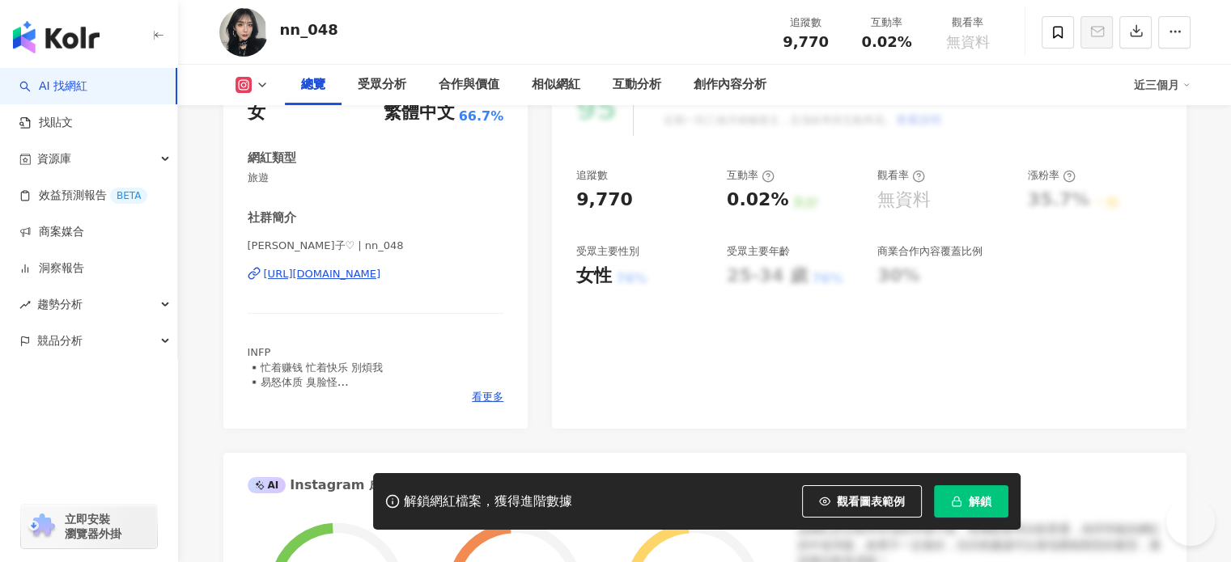
click at [381, 280] on div "[URL][DOMAIN_NAME]" at bounding box center [322, 274] width 117 height 15
